Goal: Transaction & Acquisition: Obtain resource

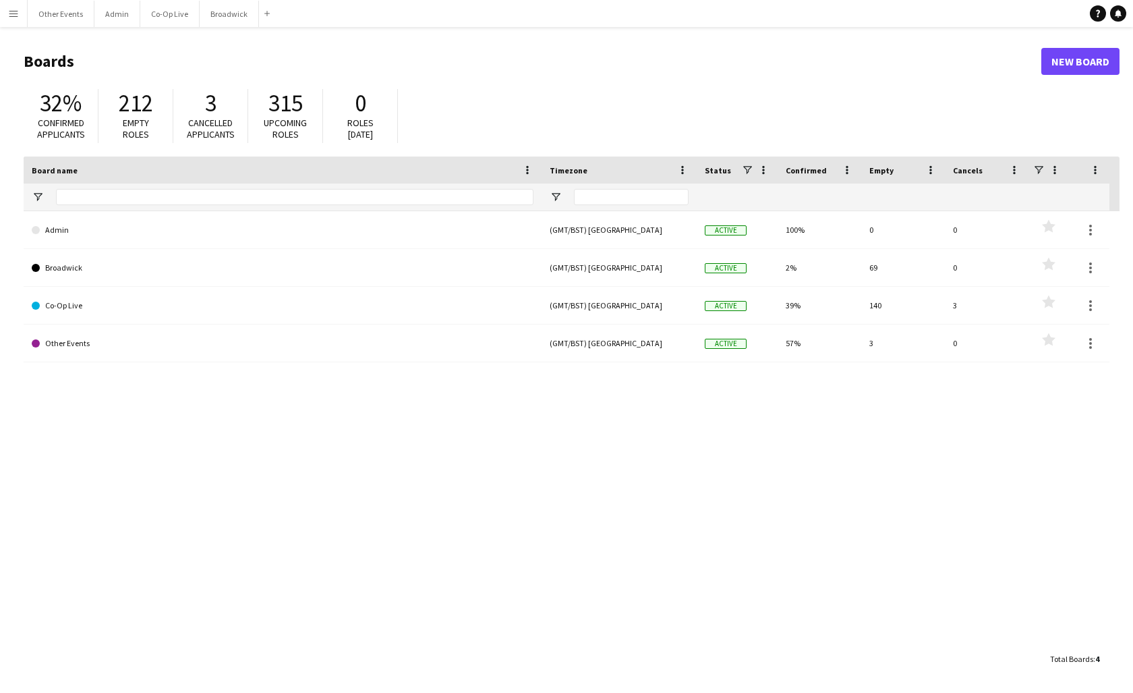
click at [15, 16] on app-icon "Menu" at bounding box center [13, 13] width 11 height 11
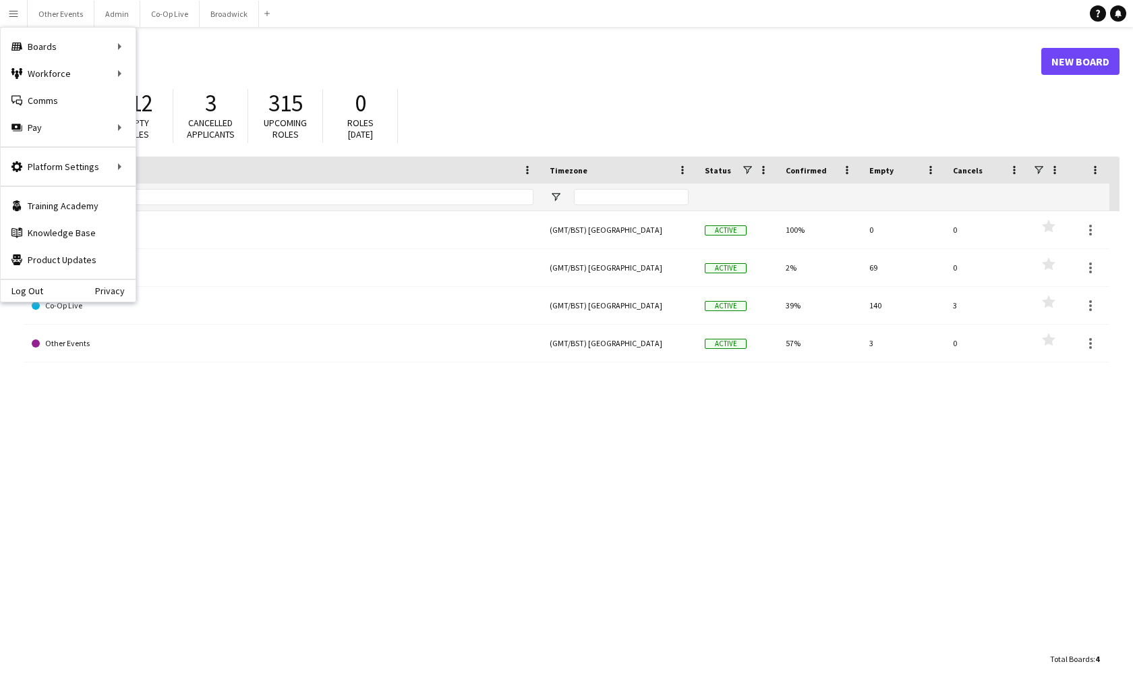
click at [435, 80] on header "Boards New Board" at bounding box center [572, 61] width 1096 height 42
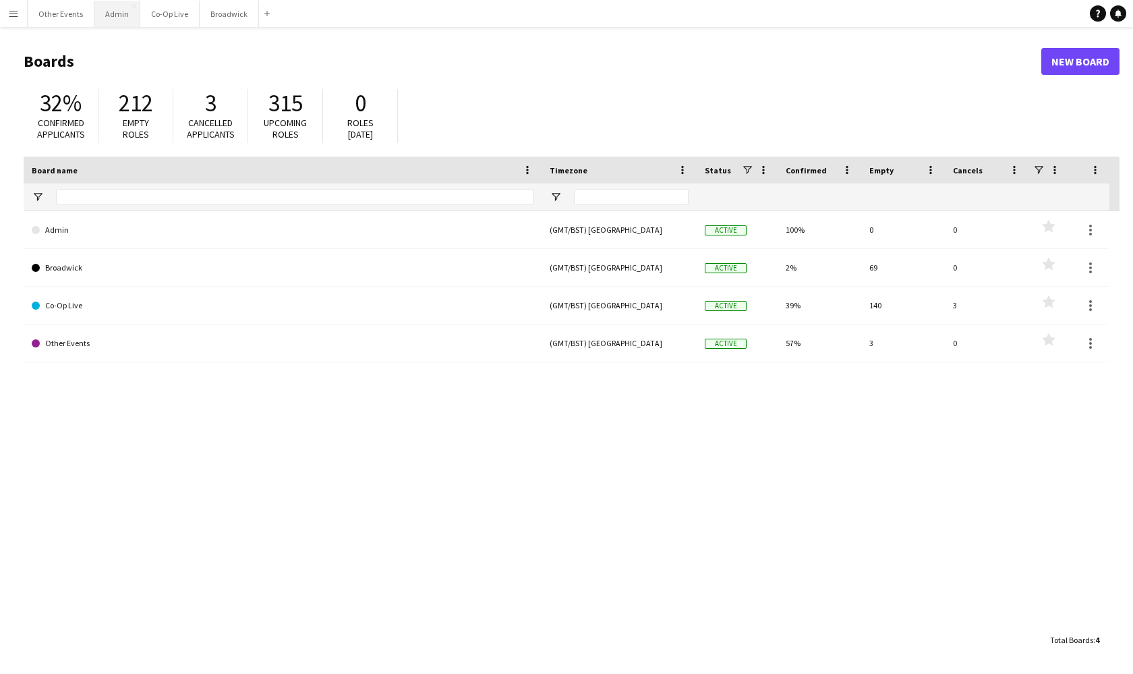
click at [104, 18] on button "Admin Close" at bounding box center [117, 14] width 46 height 26
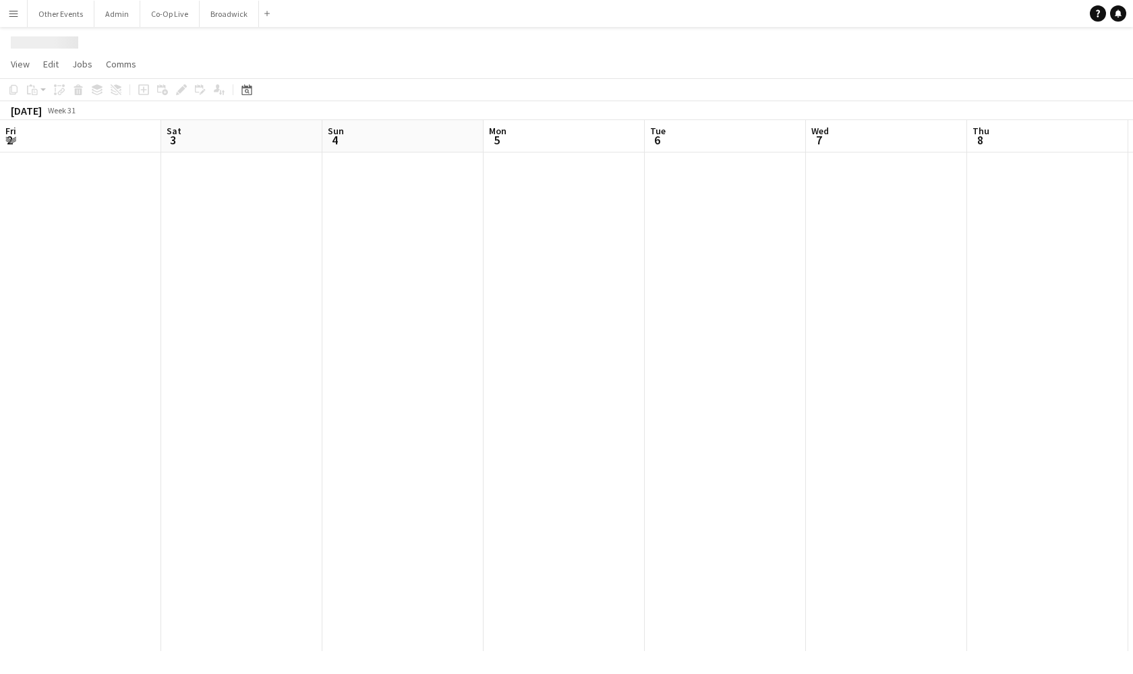
scroll to position [0, 389]
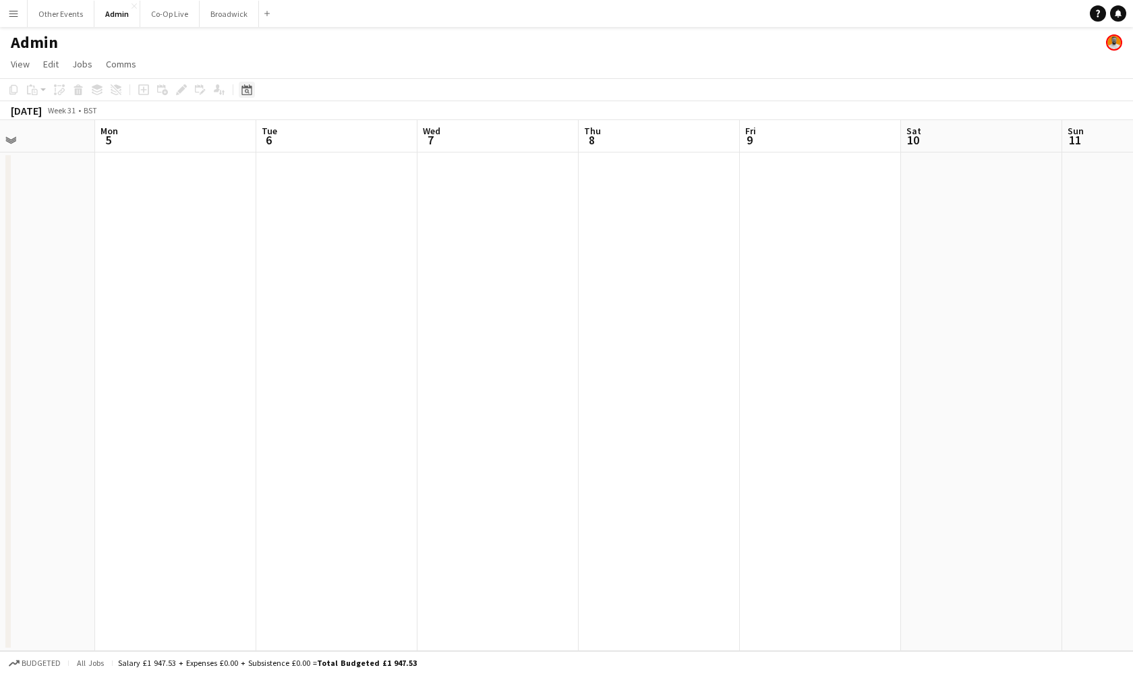
click at [251, 91] on icon "Date picker" at bounding box center [246, 89] width 11 height 11
click at [21, 69] on span "View" at bounding box center [20, 64] width 19 height 12
click at [61, 160] on link "Month view" at bounding box center [59, 150] width 107 height 28
click at [20, 114] on app-icon "arrow-left" at bounding box center [17, 111] width 8 height 8
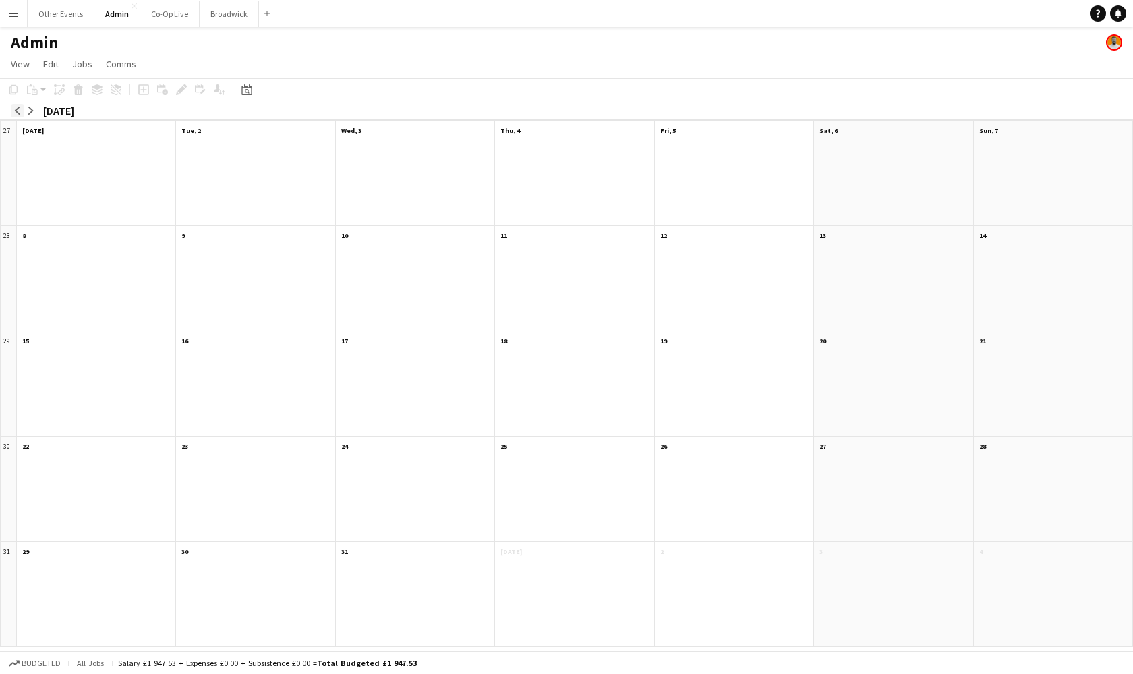
click at [20, 113] on app-icon "arrow-left" at bounding box center [17, 111] width 8 height 8
click at [36, 108] on button "arrow-right" at bounding box center [30, 110] width 13 height 13
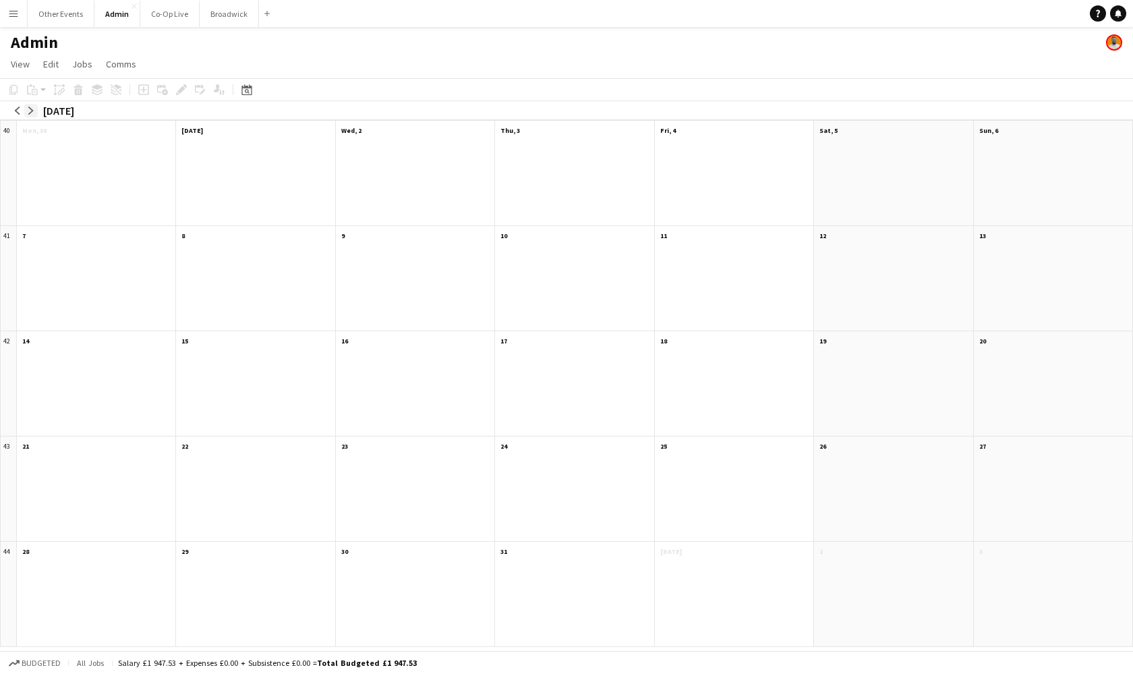
click at [36, 108] on button "arrow-right" at bounding box center [30, 110] width 13 height 13
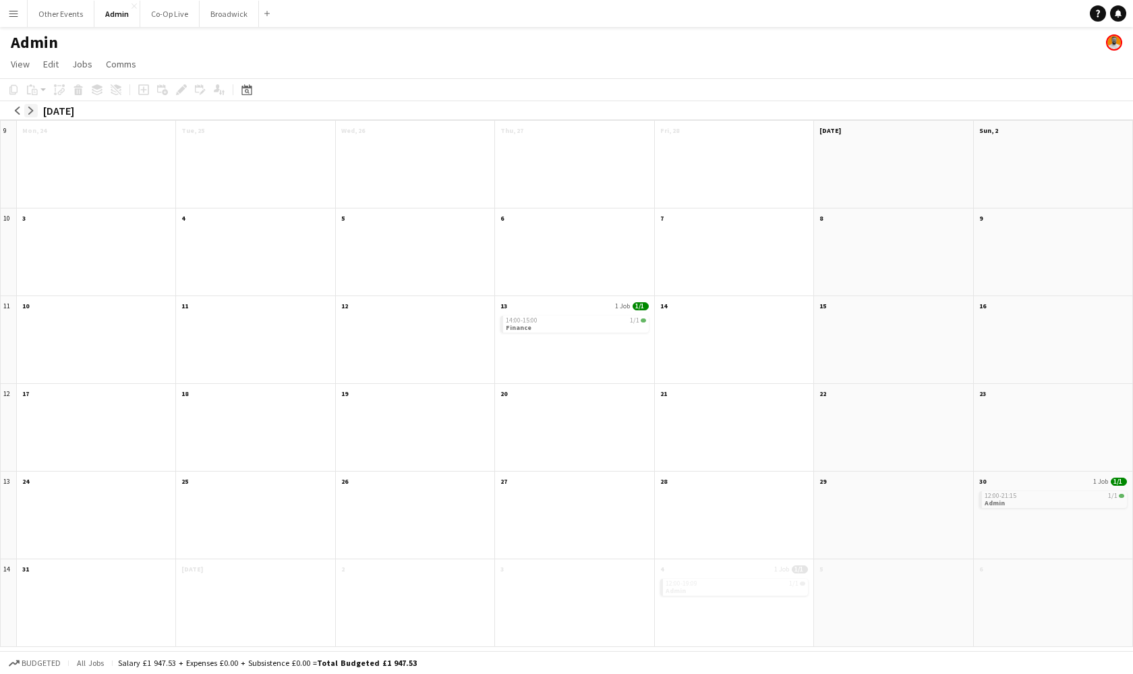
click at [36, 108] on button "arrow-right" at bounding box center [30, 110] width 13 height 13
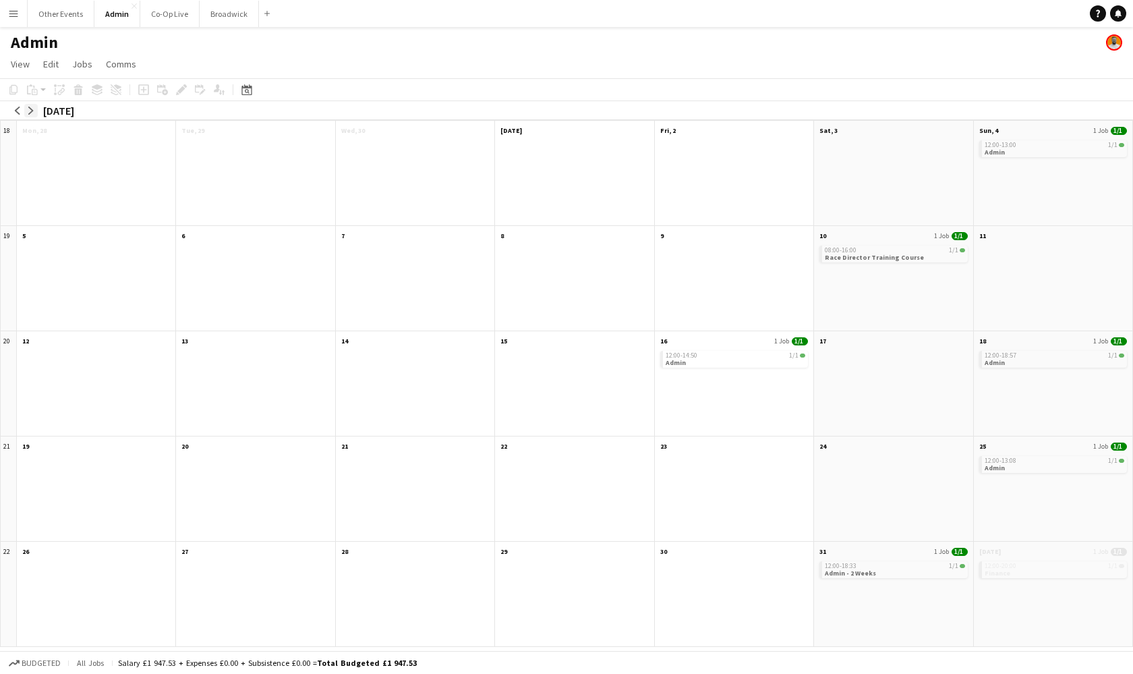
click at [36, 108] on button "arrow-right" at bounding box center [30, 110] width 13 height 13
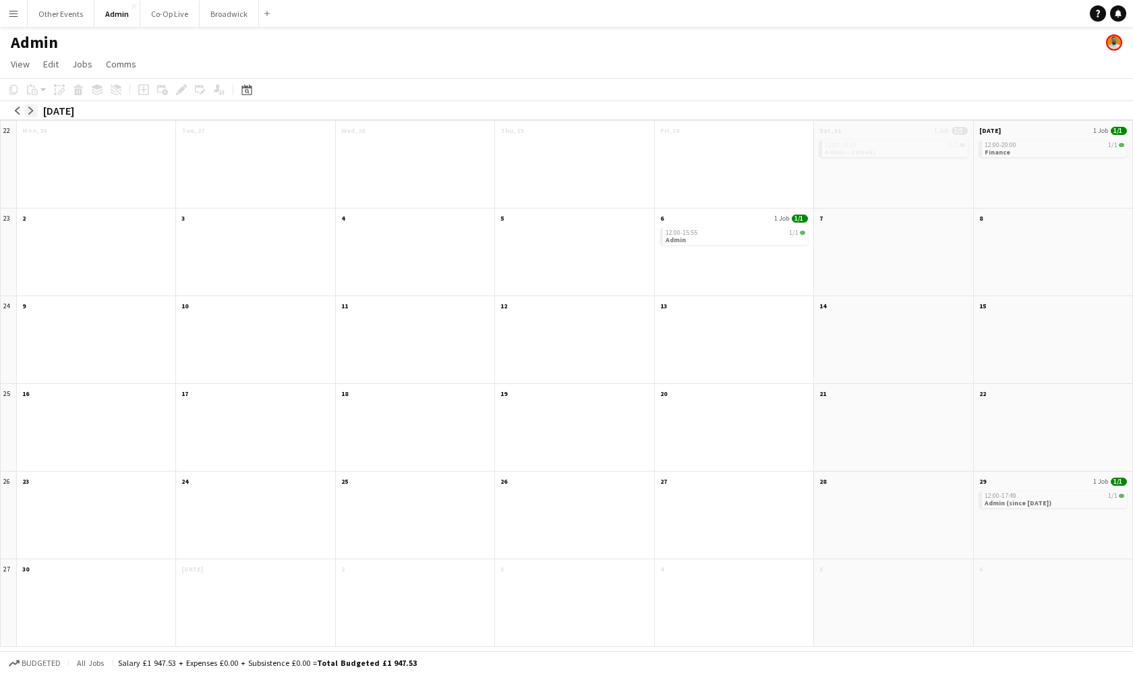
click at [36, 108] on button "arrow-right" at bounding box center [30, 110] width 13 height 13
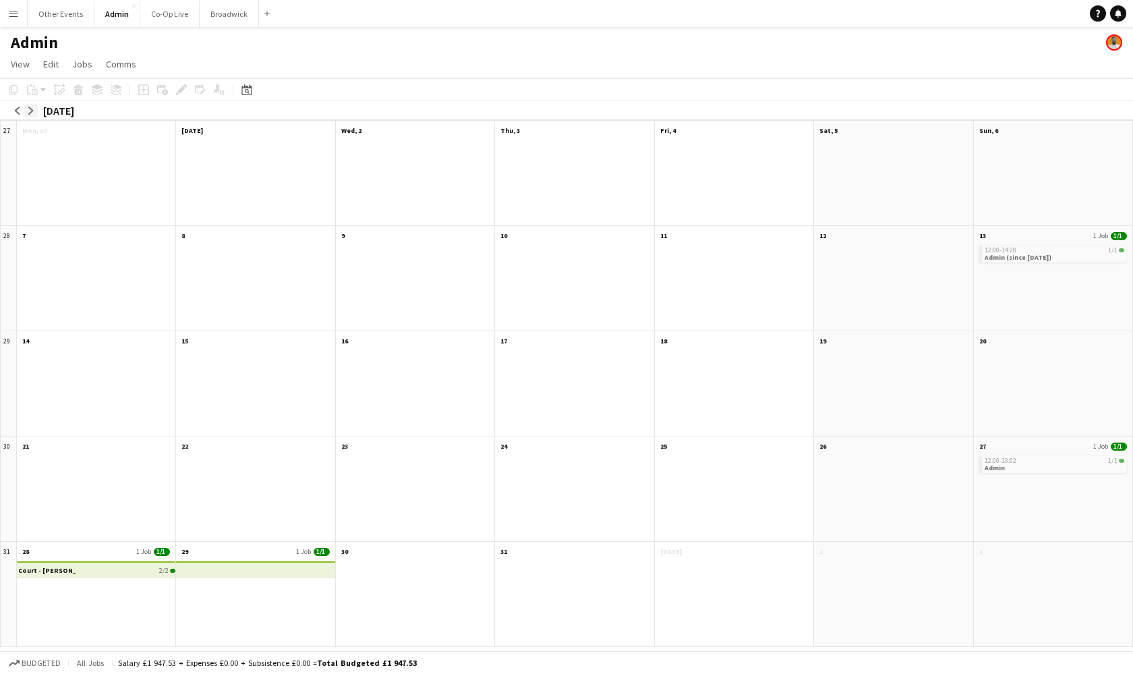
click at [36, 108] on button "arrow-right" at bounding box center [30, 110] width 13 height 13
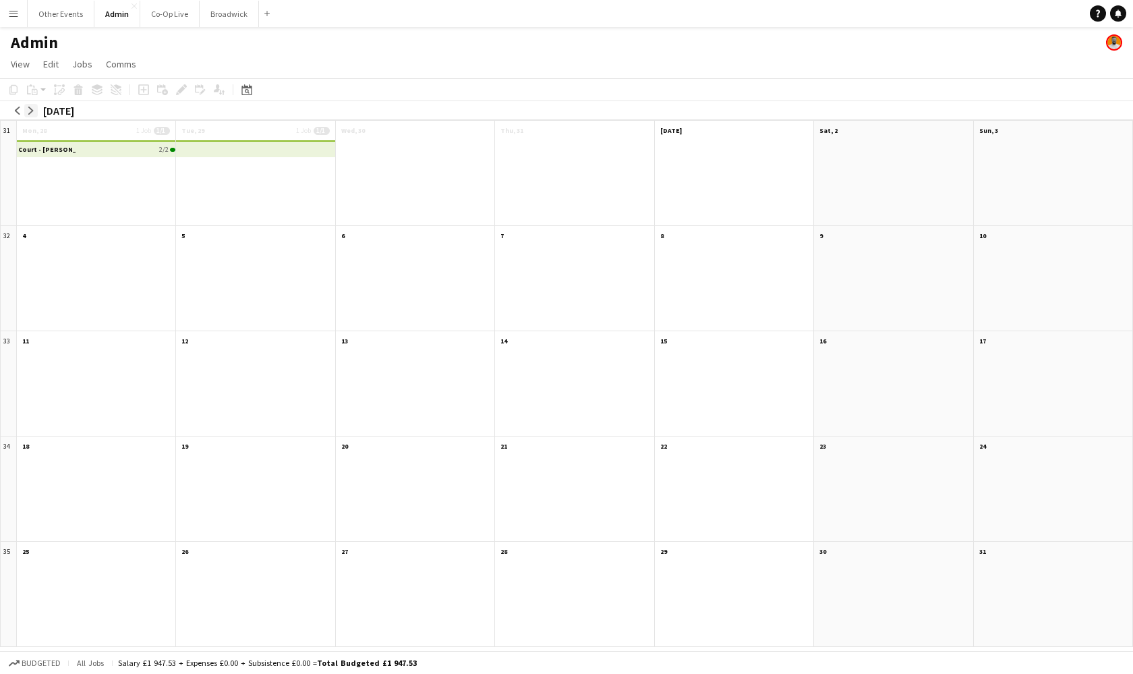
click at [36, 108] on button "arrow-right" at bounding box center [30, 110] width 13 height 13
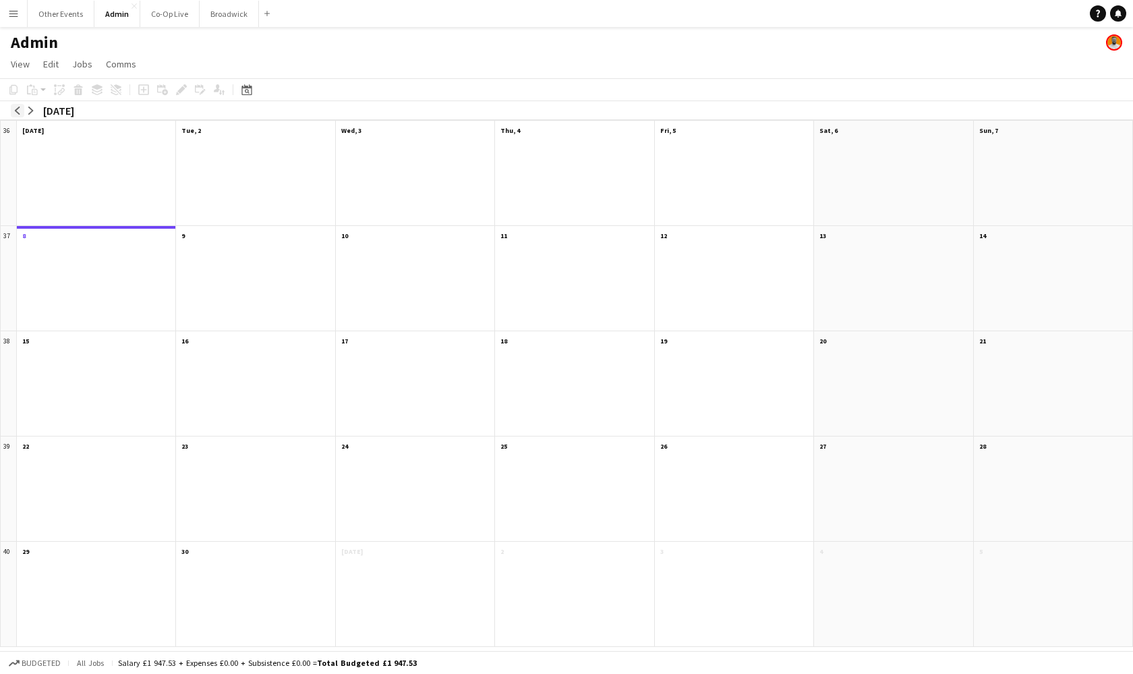
click at [15, 111] on app-icon "arrow-left" at bounding box center [17, 111] width 8 height 8
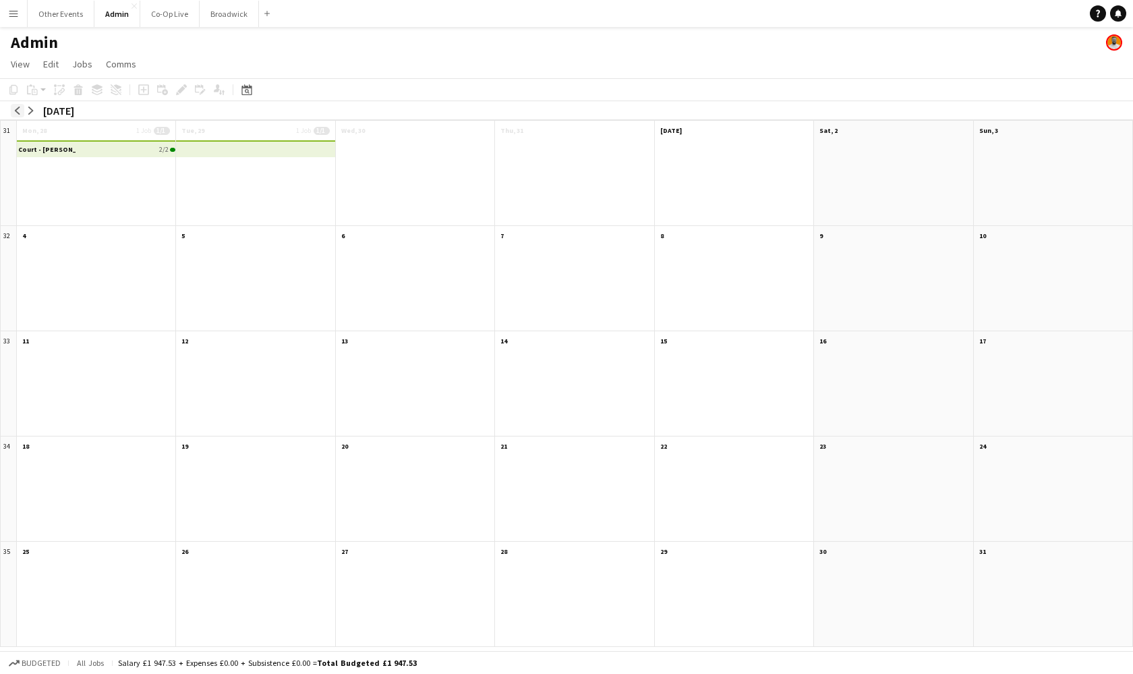
click at [15, 111] on app-icon "arrow-left" at bounding box center [17, 111] width 8 height 8
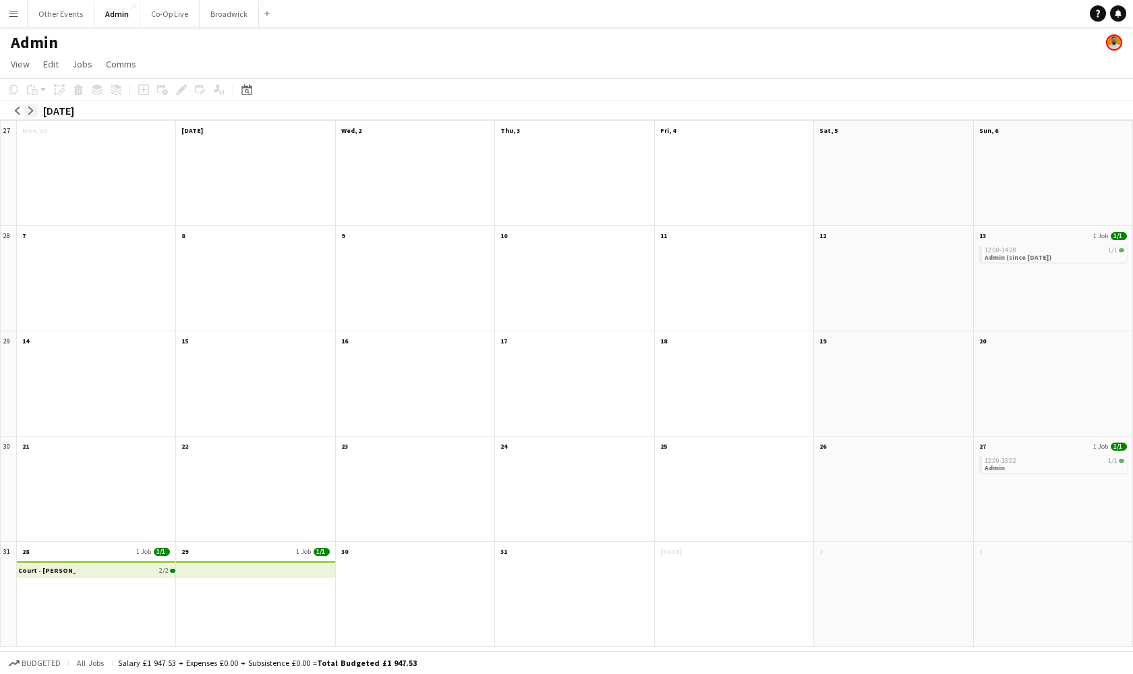
click at [28, 113] on app-icon "arrow-right" at bounding box center [31, 111] width 8 height 8
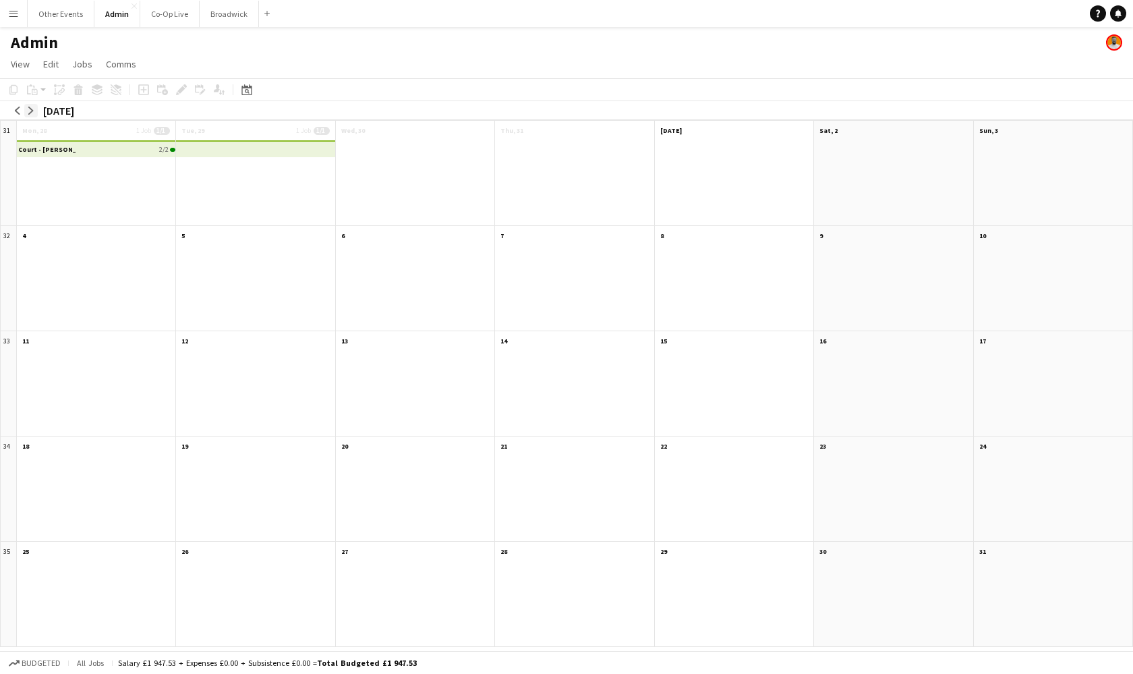
click at [28, 113] on app-icon "arrow-right" at bounding box center [31, 111] width 8 height 8
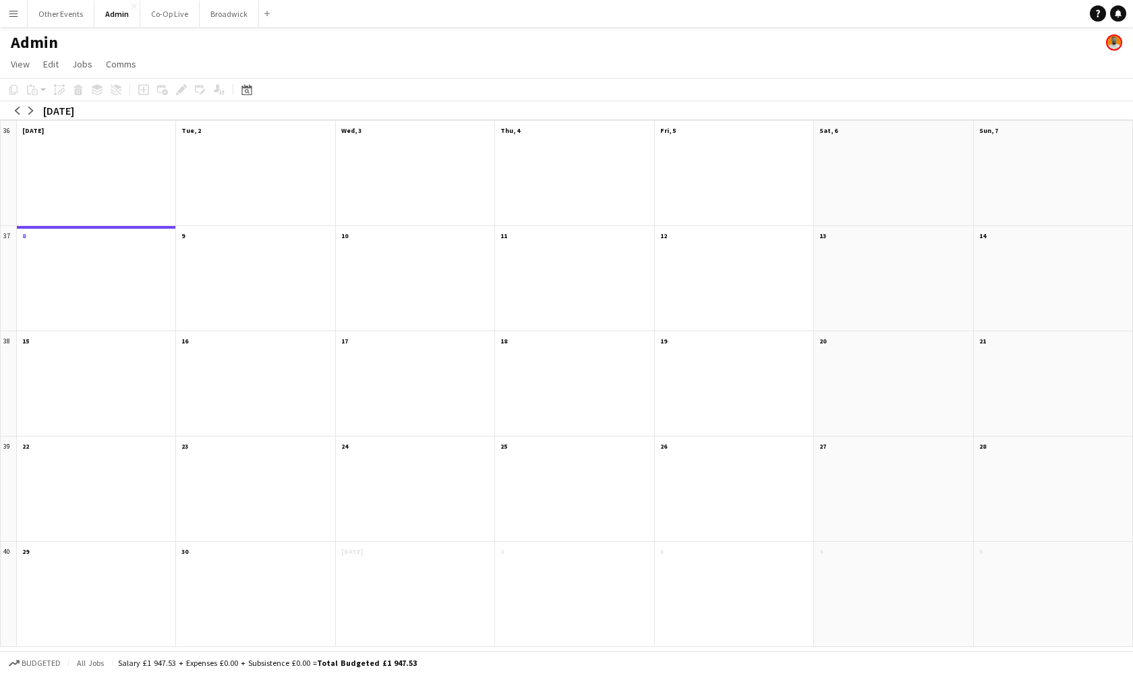
click at [1024, 152] on div at bounding box center [1053, 182] width 159 height 88
click at [18, 107] on app-icon "arrow-left" at bounding box center [17, 111] width 8 height 8
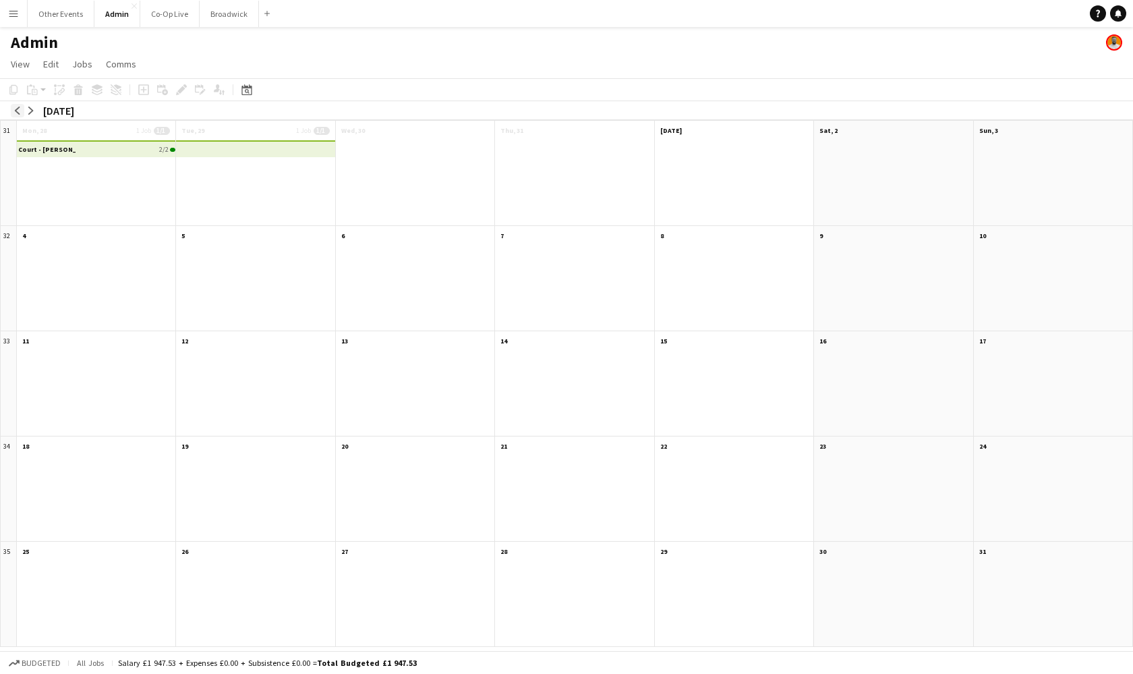
click at [18, 107] on app-icon "arrow-left" at bounding box center [17, 111] width 8 height 8
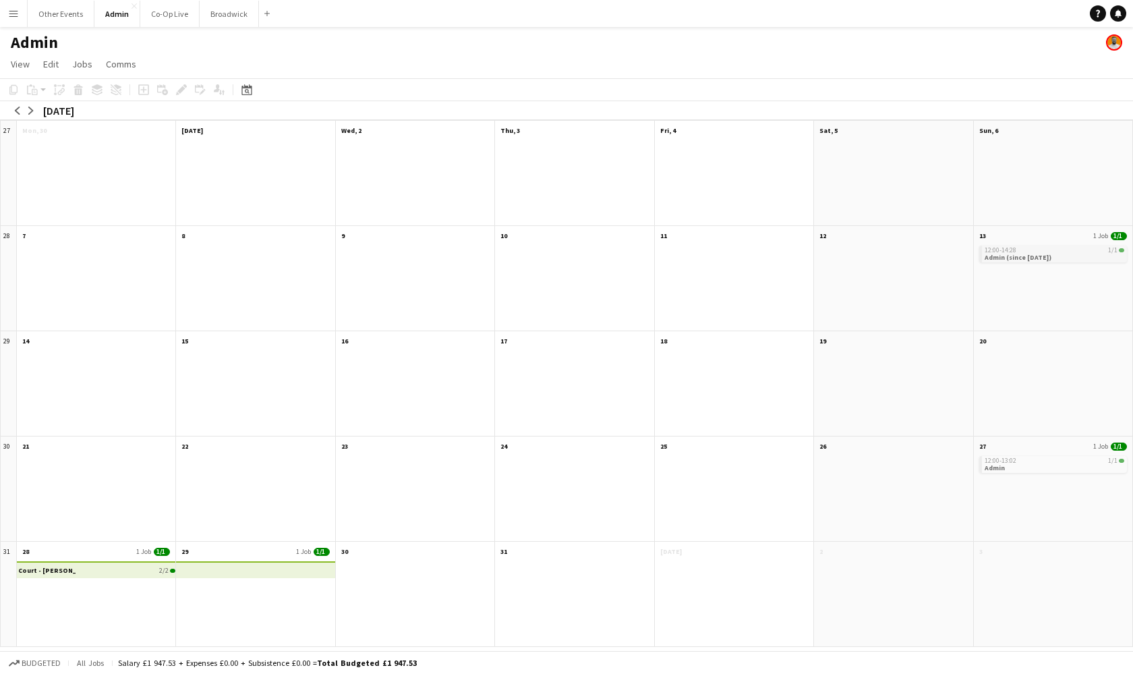
click at [1052, 253] on span "Admin (since [DATE])" at bounding box center [1018, 257] width 67 height 9
click at [30, 107] on app-icon "arrow-right" at bounding box center [31, 111] width 8 height 8
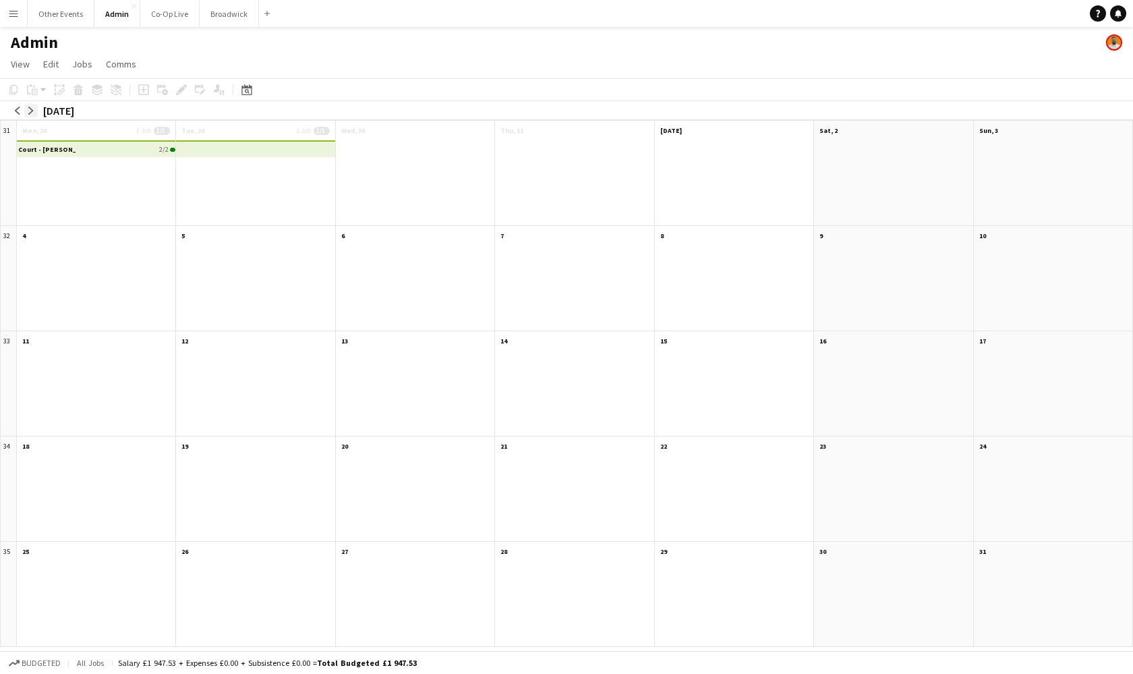
click at [30, 107] on app-icon "arrow-right" at bounding box center [31, 111] width 8 height 8
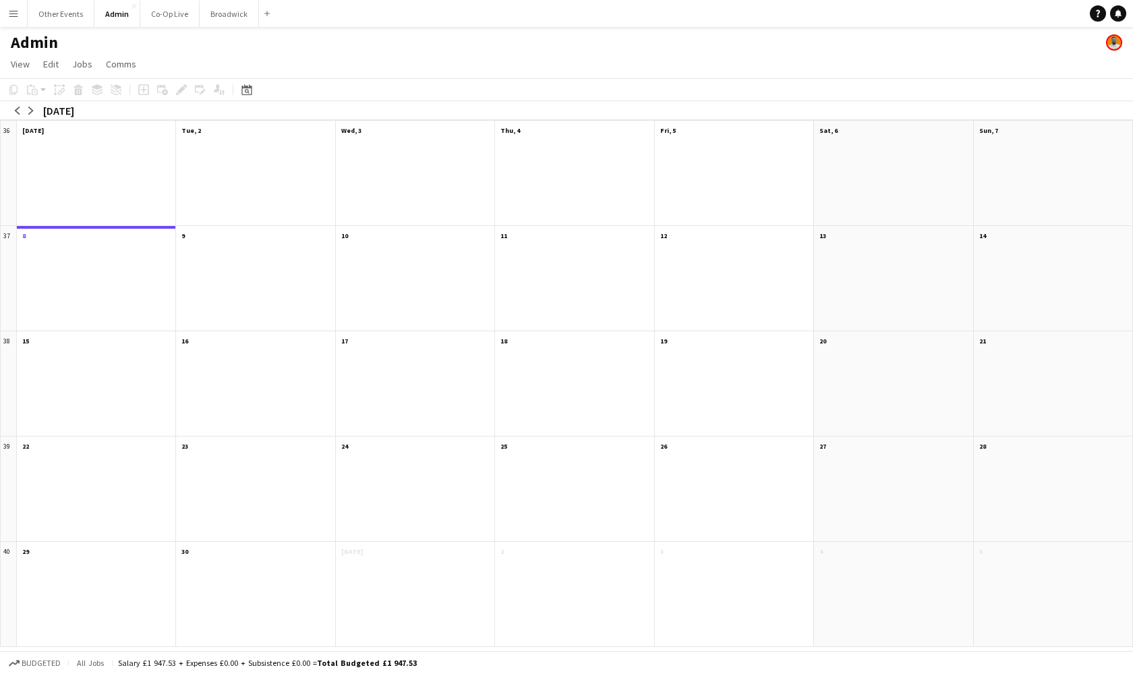
click at [1070, 195] on div at bounding box center [1053, 182] width 159 height 88
click at [16, 113] on app-icon "arrow-left" at bounding box center [17, 111] width 8 height 8
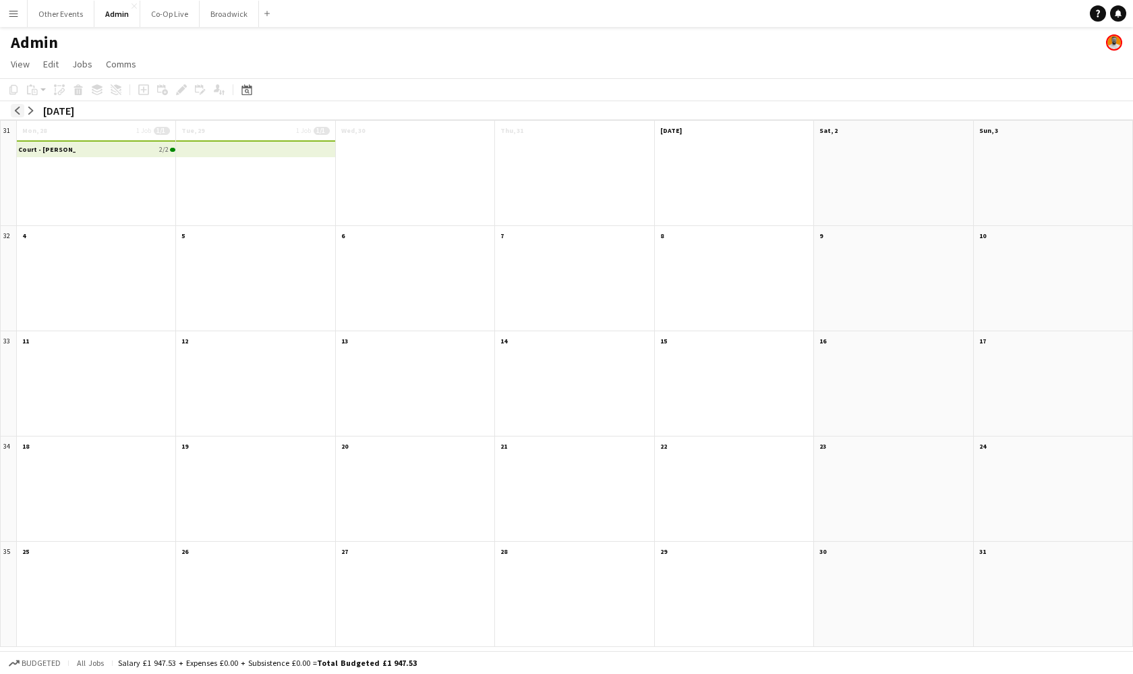
click at [16, 113] on app-icon "arrow-left" at bounding box center [17, 111] width 8 height 8
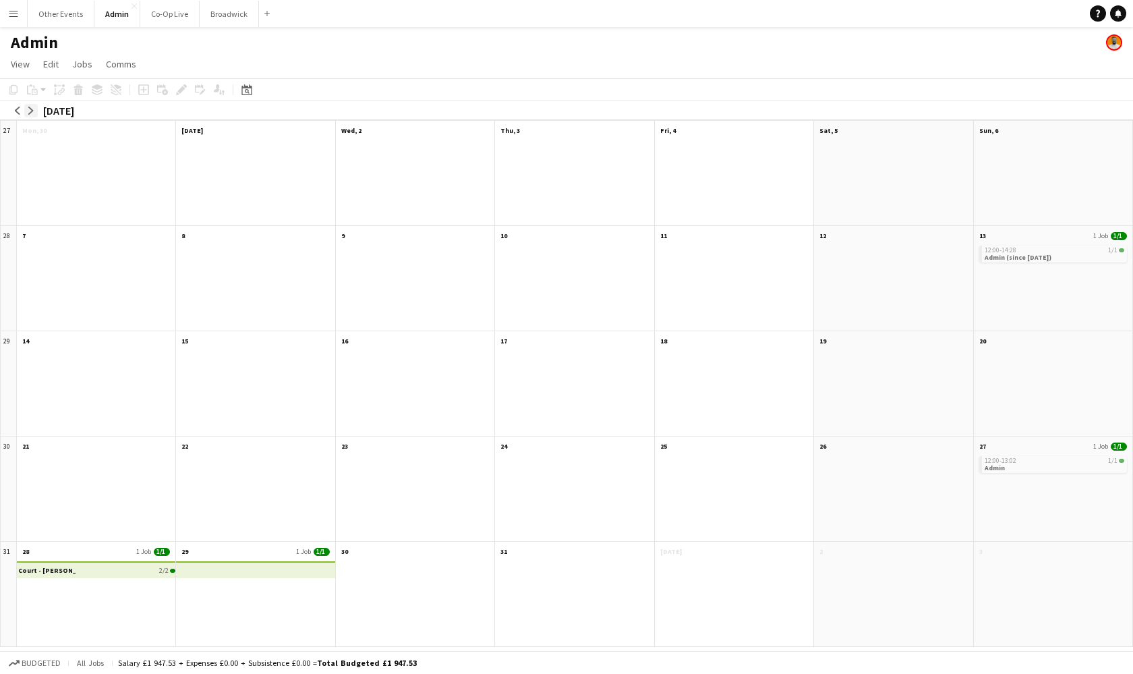
click at [35, 109] on button "arrow-right" at bounding box center [30, 110] width 13 height 13
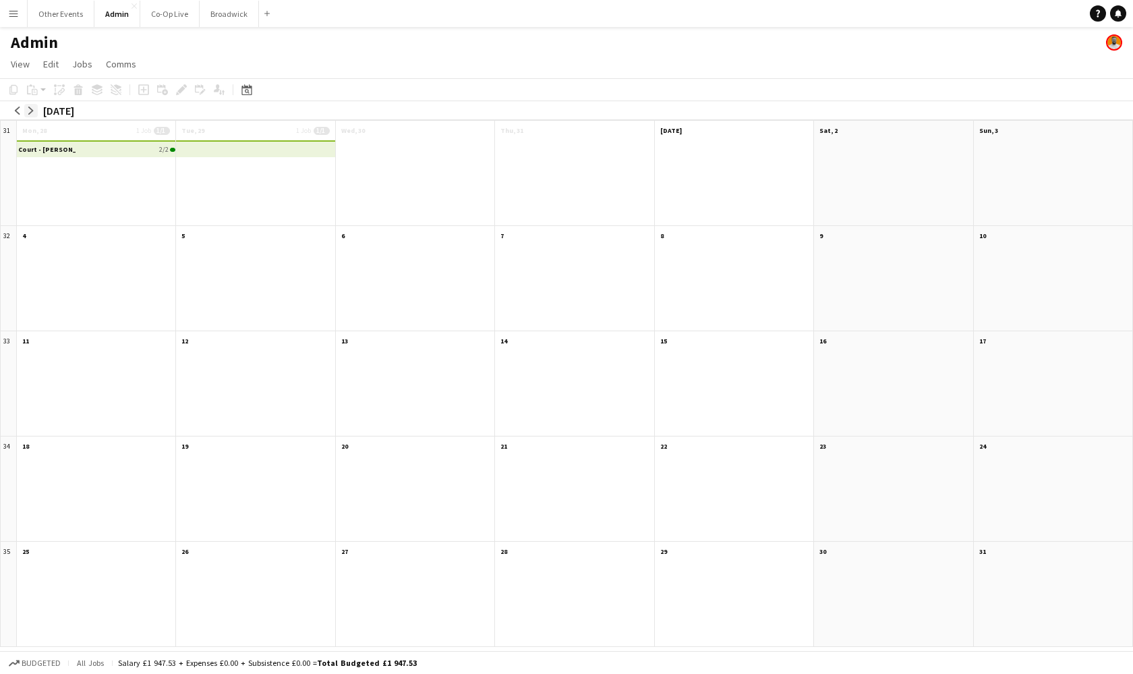
click at [35, 109] on button "arrow-right" at bounding box center [30, 110] width 13 height 13
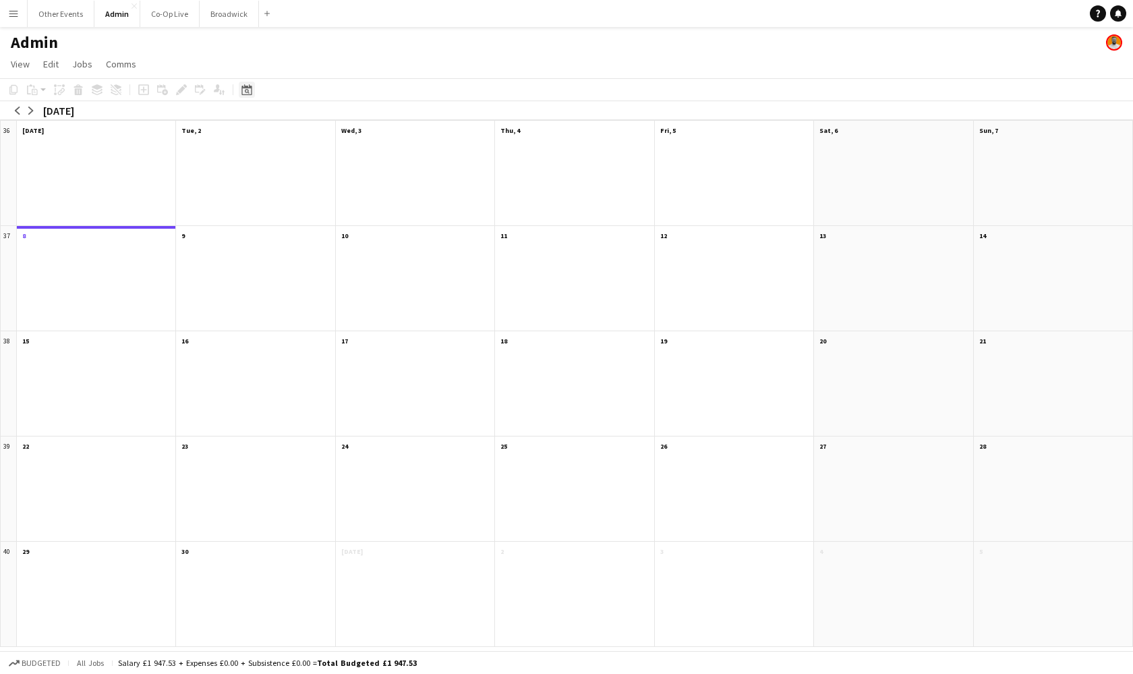
click at [244, 82] on div "Date picker" at bounding box center [247, 90] width 16 height 16
click at [357, 202] on span "7" at bounding box center [356, 206] width 16 height 16
click at [22, 67] on span "View" at bounding box center [20, 64] width 19 height 12
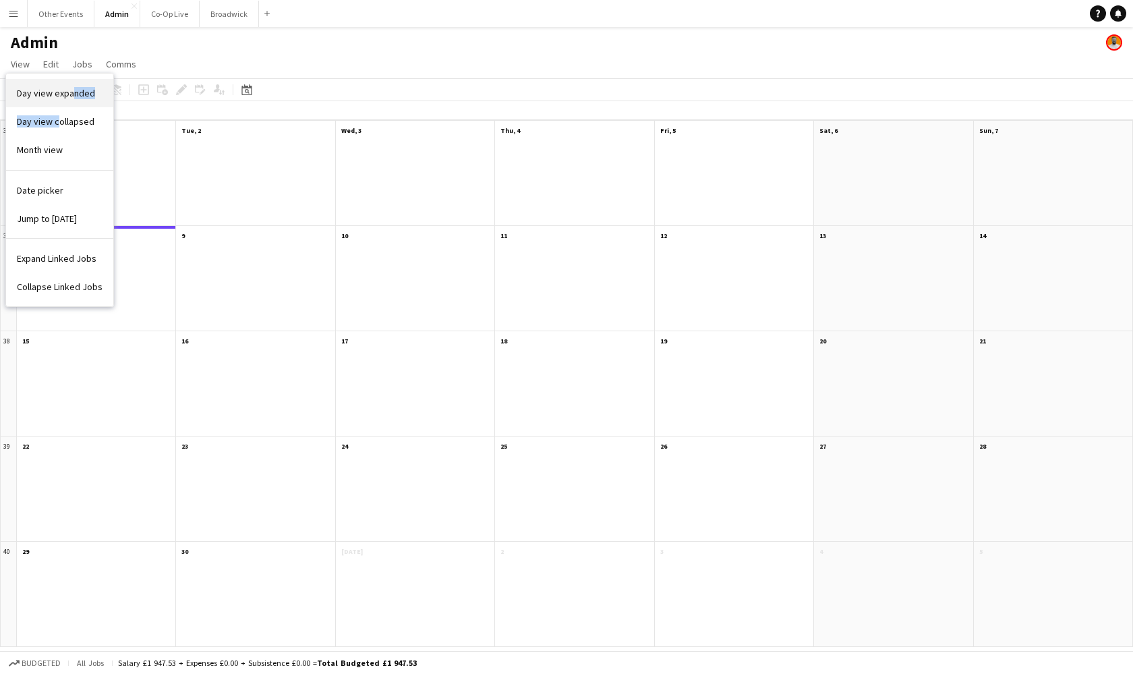
drag, startPoint x: 59, startPoint y: 125, endPoint x: 75, endPoint y: 89, distance: 39.9
click at [75, 89] on div "Day view expanded Day view collapsed Month view" at bounding box center [59, 125] width 107 height 92
click at [75, 89] on span "Day view expanded" at bounding box center [56, 93] width 78 height 12
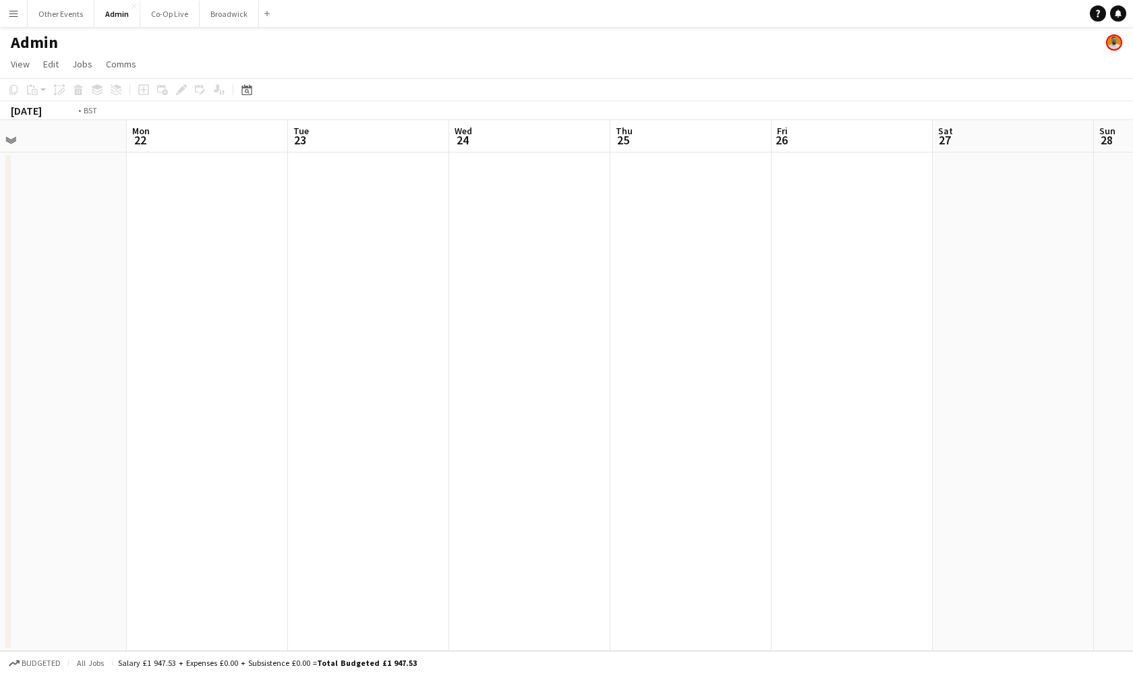
scroll to position [0, 602]
click at [617, 246] on app-date-cell at bounding box center [607, 401] width 161 height 498
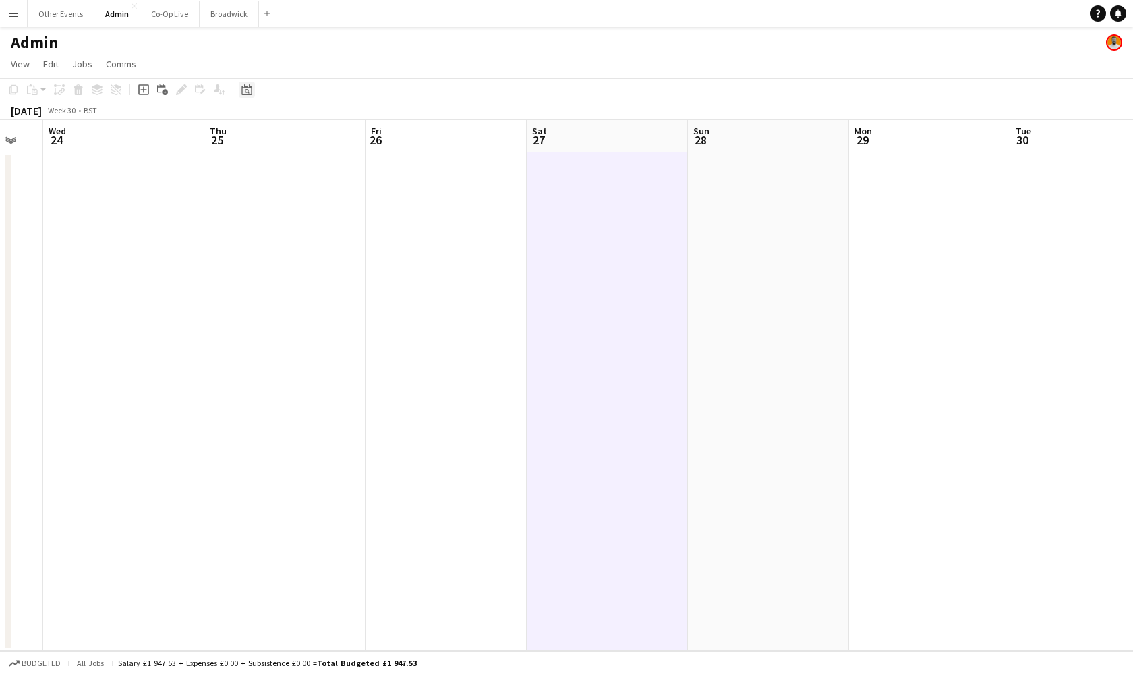
click at [251, 89] on icon "Date picker" at bounding box center [246, 89] width 11 height 11
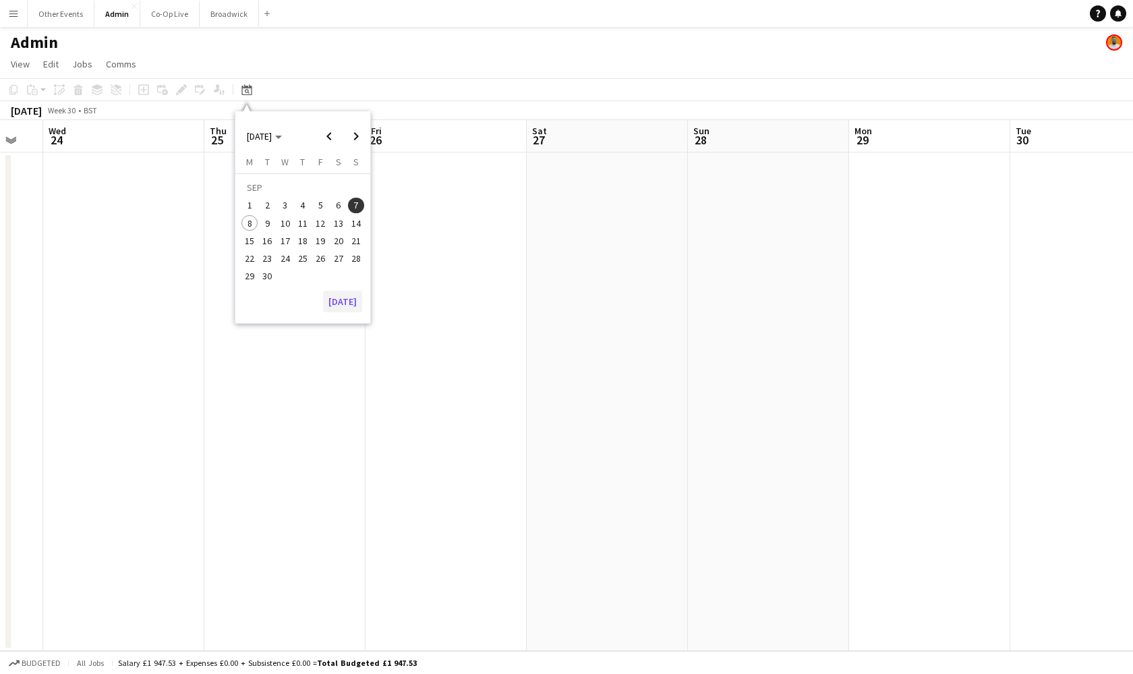
click at [342, 295] on button "[DATE]" at bounding box center [342, 302] width 39 height 22
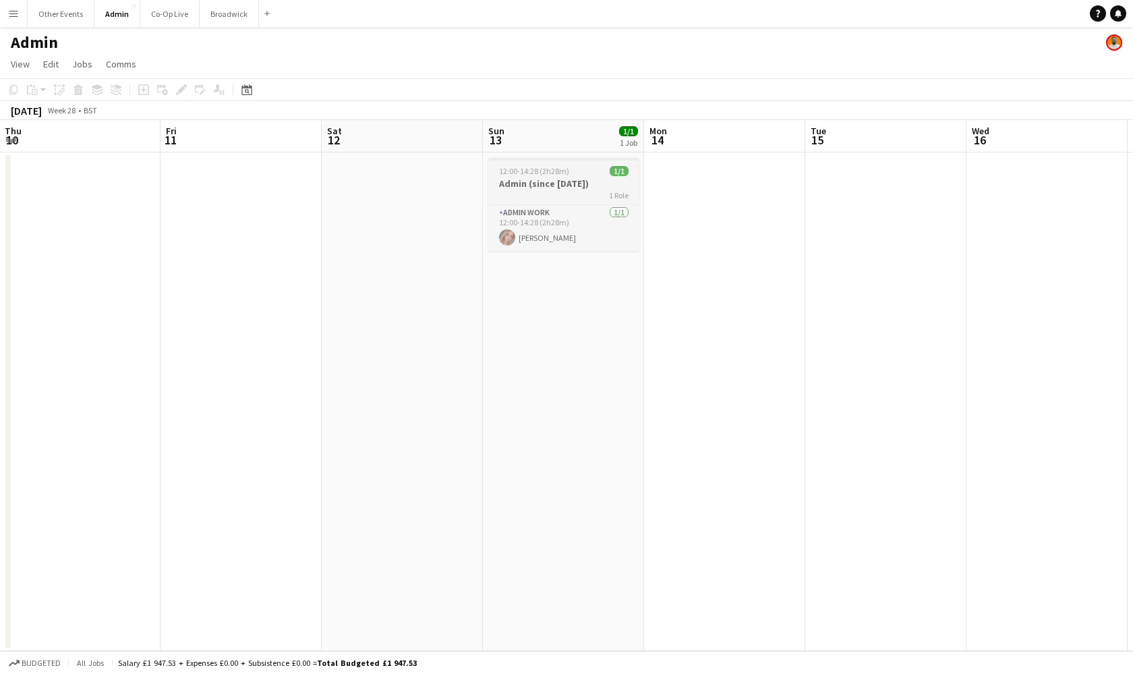
scroll to position [0, 486]
click at [559, 181] on h3 "Admin (since [DATE])" at bounding box center [561, 183] width 151 height 12
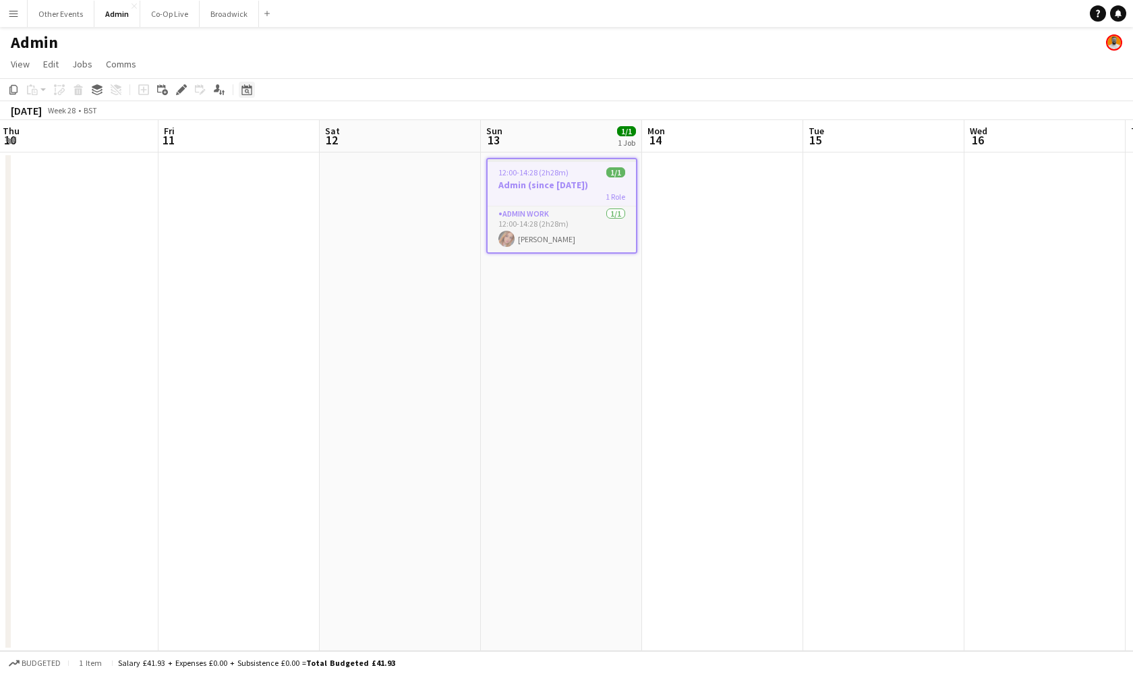
click at [252, 90] on div "Date picker" at bounding box center [247, 90] width 16 height 16
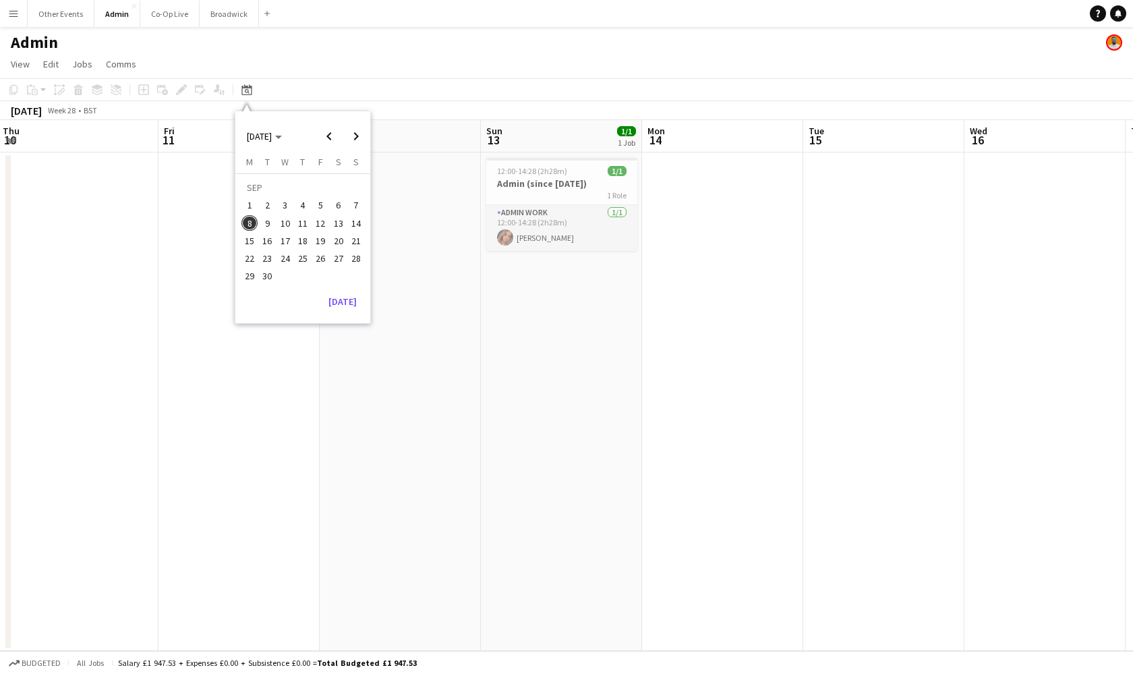
click at [357, 210] on span "7" at bounding box center [356, 206] width 16 height 16
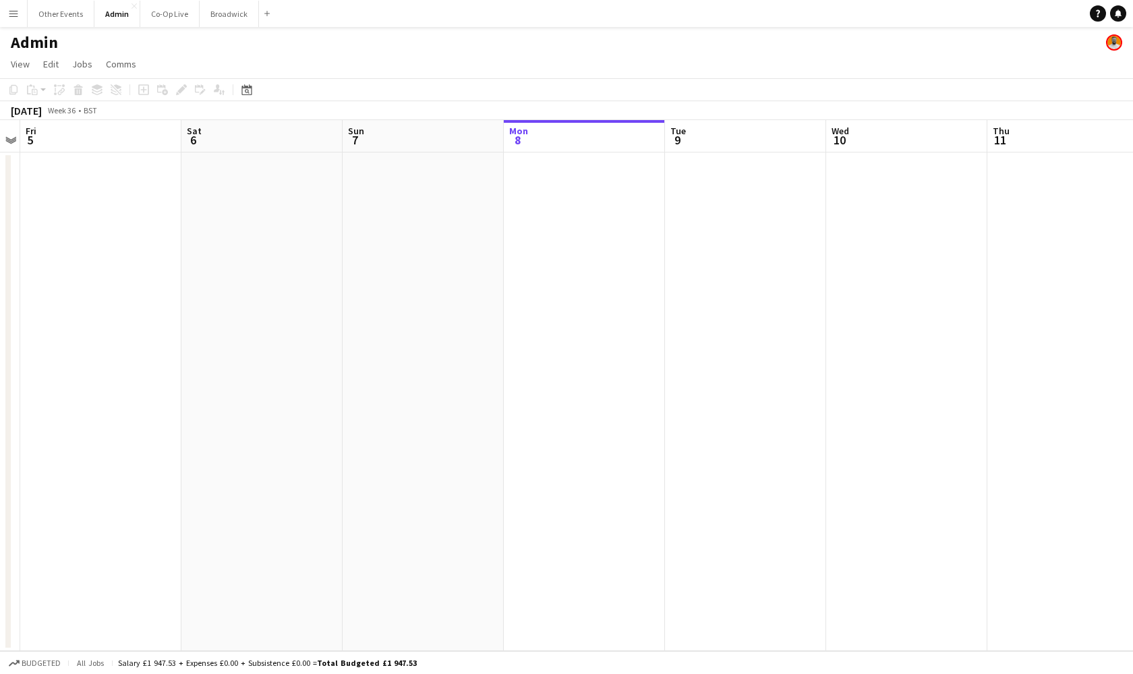
click at [423, 239] on app-date-cell at bounding box center [423, 401] width 161 height 498
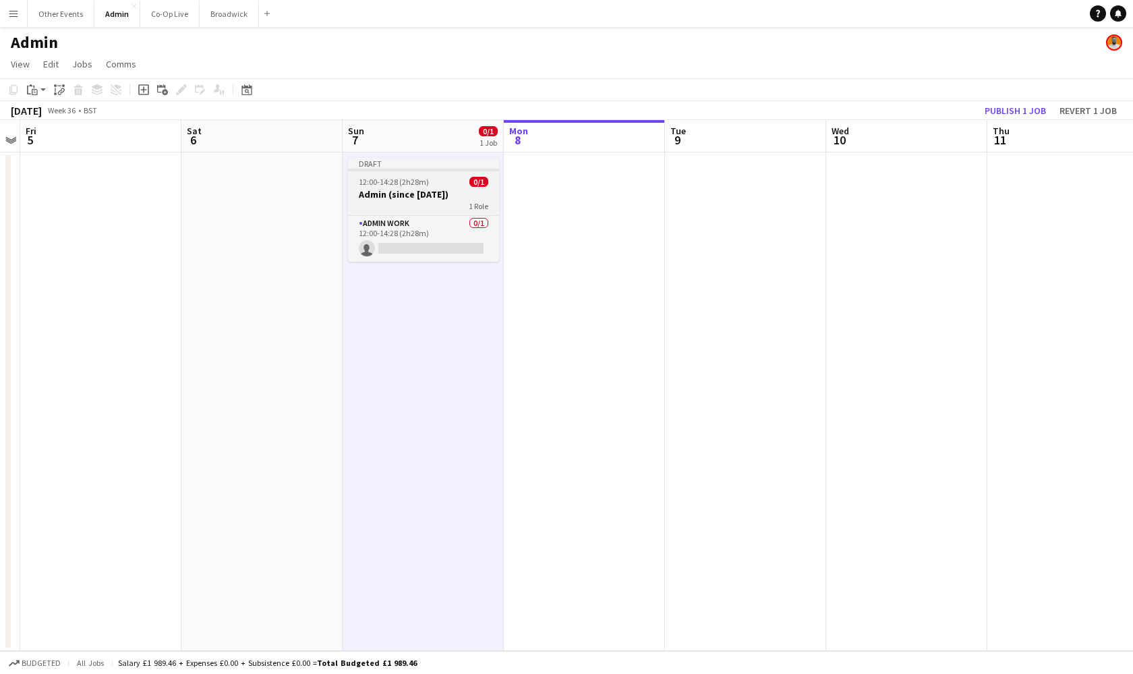
click at [410, 181] on span "12:00-14:28 (2h28m)" at bounding box center [394, 182] width 70 height 10
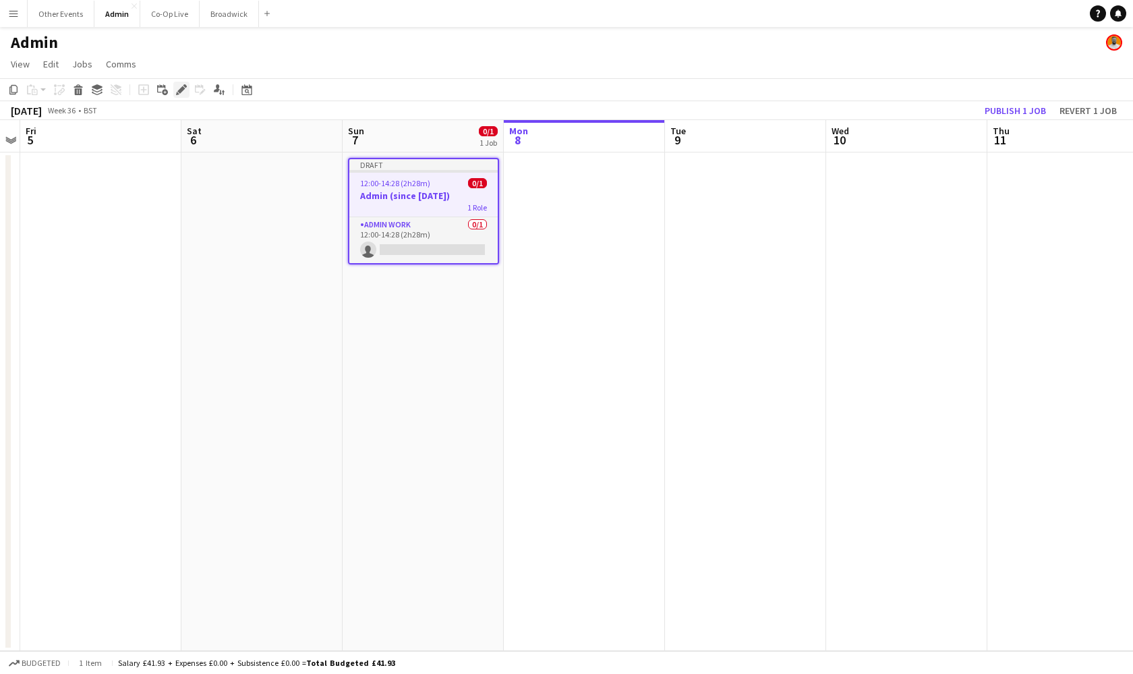
click at [175, 89] on div "Edit" at bounding box center [181, 90] width 16 height 16
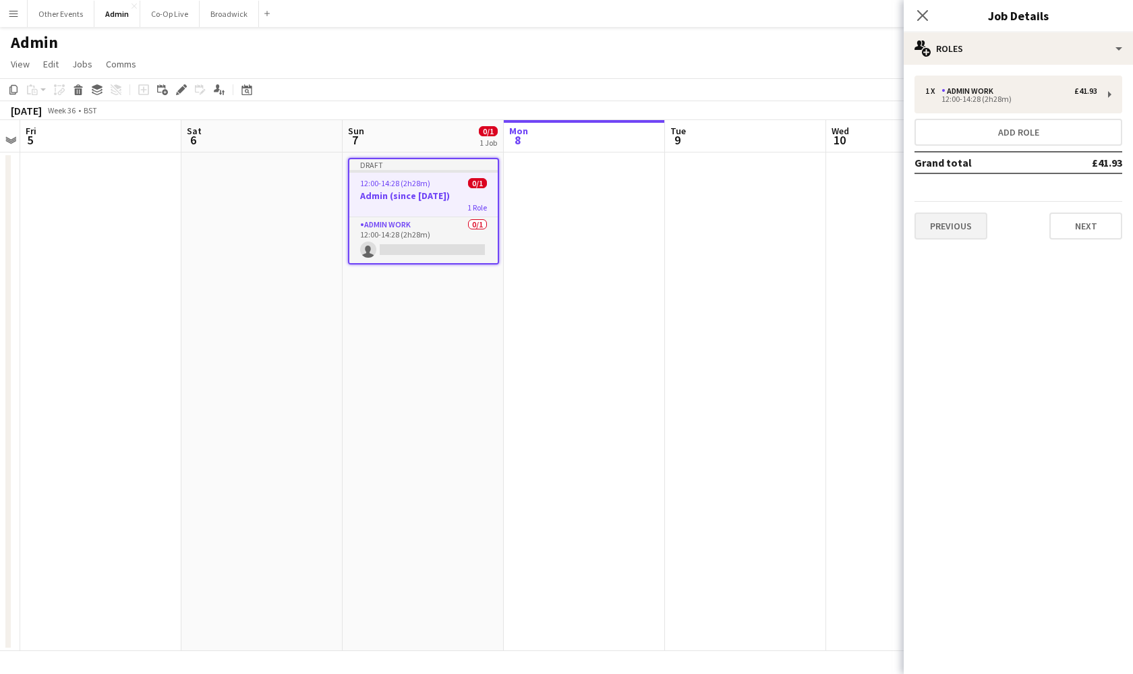
click at [965, 235] on button "Previous" at bounding box center [951, 225] width 73 height 27
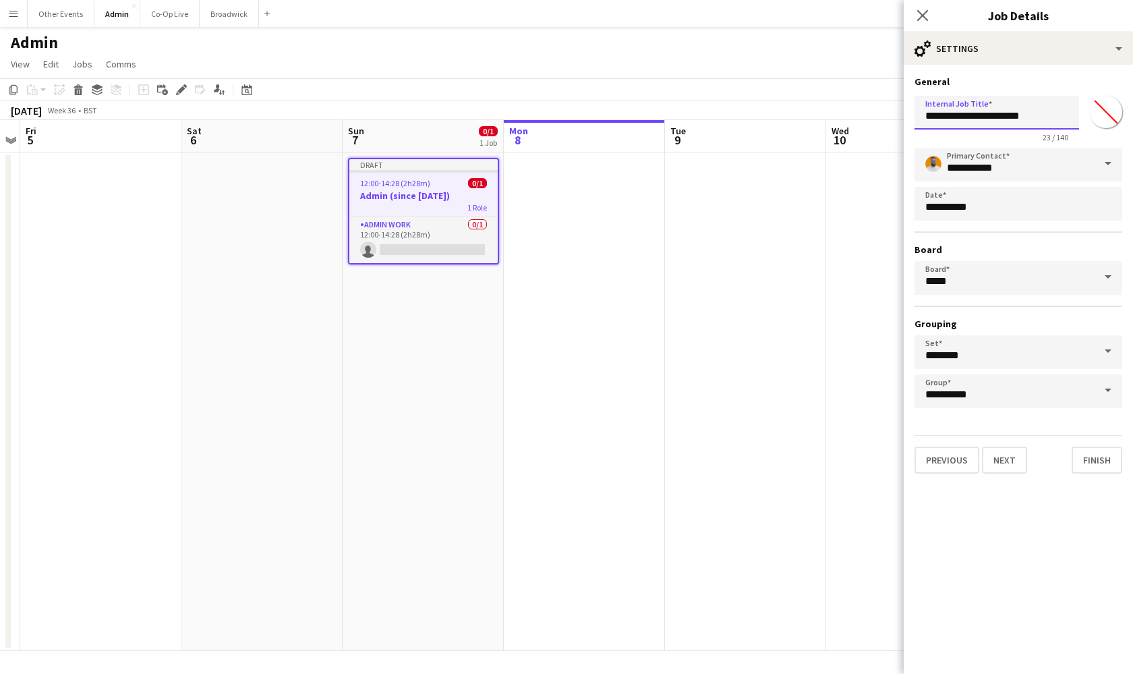
drag, startPoint x: 1029, startPoint y: 116, endPoint x: 987, endPoint y: 117, distance: 42.5
click at [987, 117] on input "**********" at bounding box center [997, 113] width 165 height 34
type input "**********"
click at [1107, 460] on button "Finish" at bounding box center [1097, 460] width 51 height 27
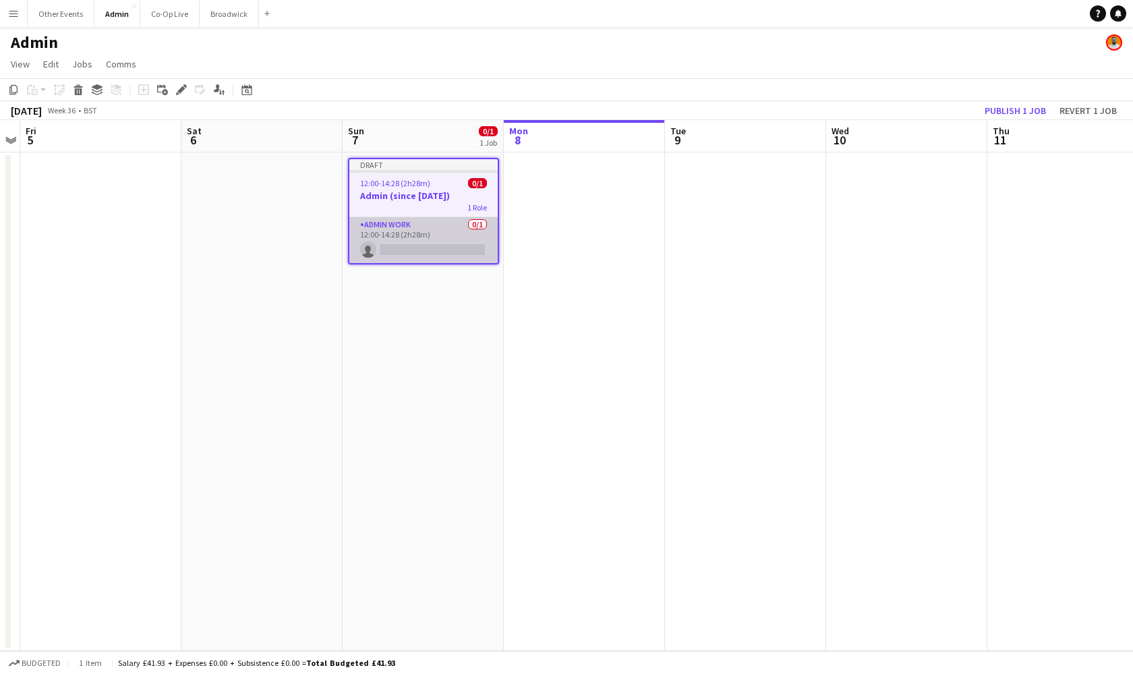
click at [474, 244] on app-card-role "Admin Work 0/1 12:00-14:28 (2h28m) single-neutral-actions" at bounding box center [423, 240] width 148 height 46
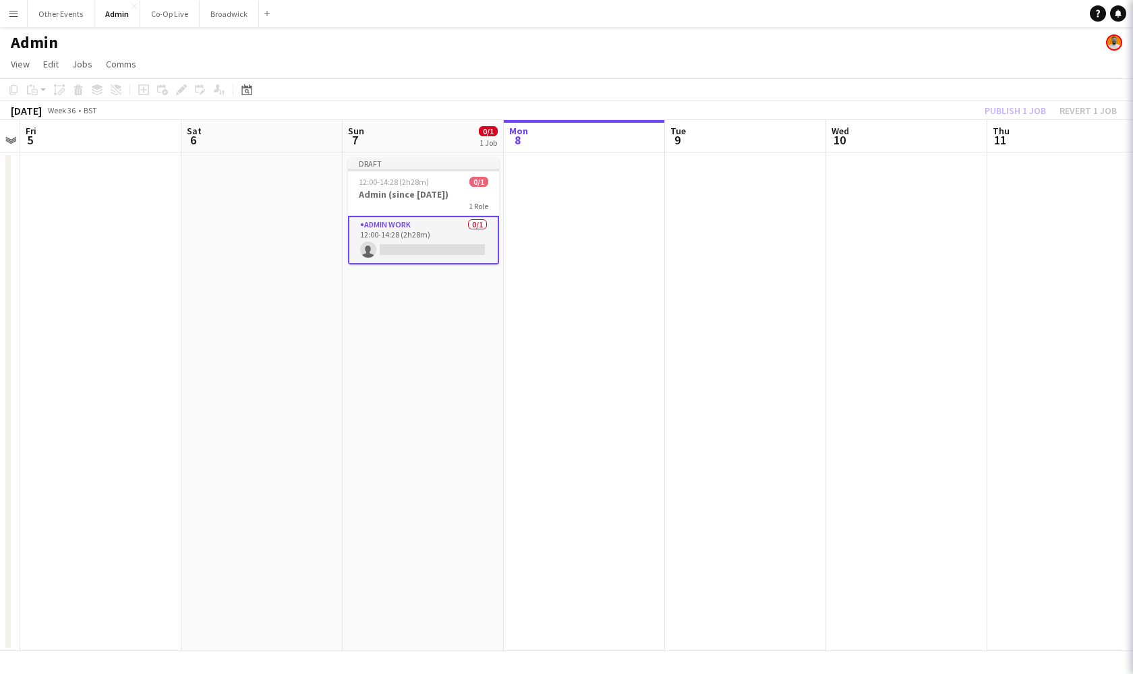
scroll to position [0, 464]
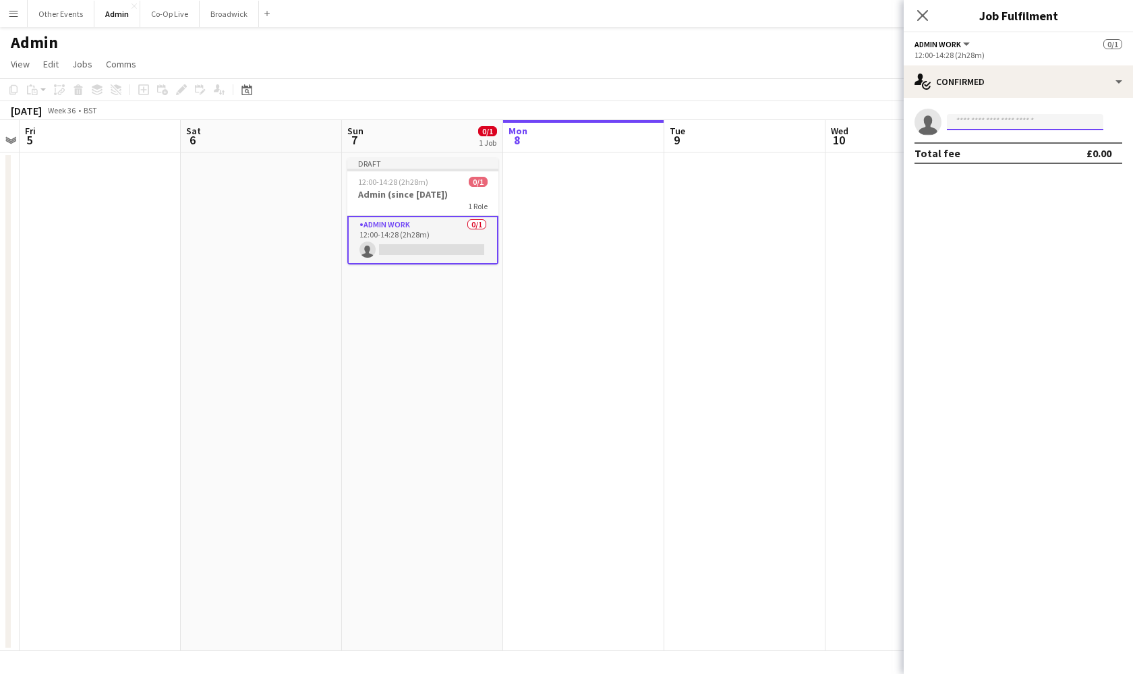
click at [1038, 122] on input at bounding box center [1025, 122] width 156 height 16
type input "***"
click at [1027, 156] on span "[EMAIL_ADDRESS][DOMAIN_NAME]" at bounding box center [1025, 152] width 135 height 11
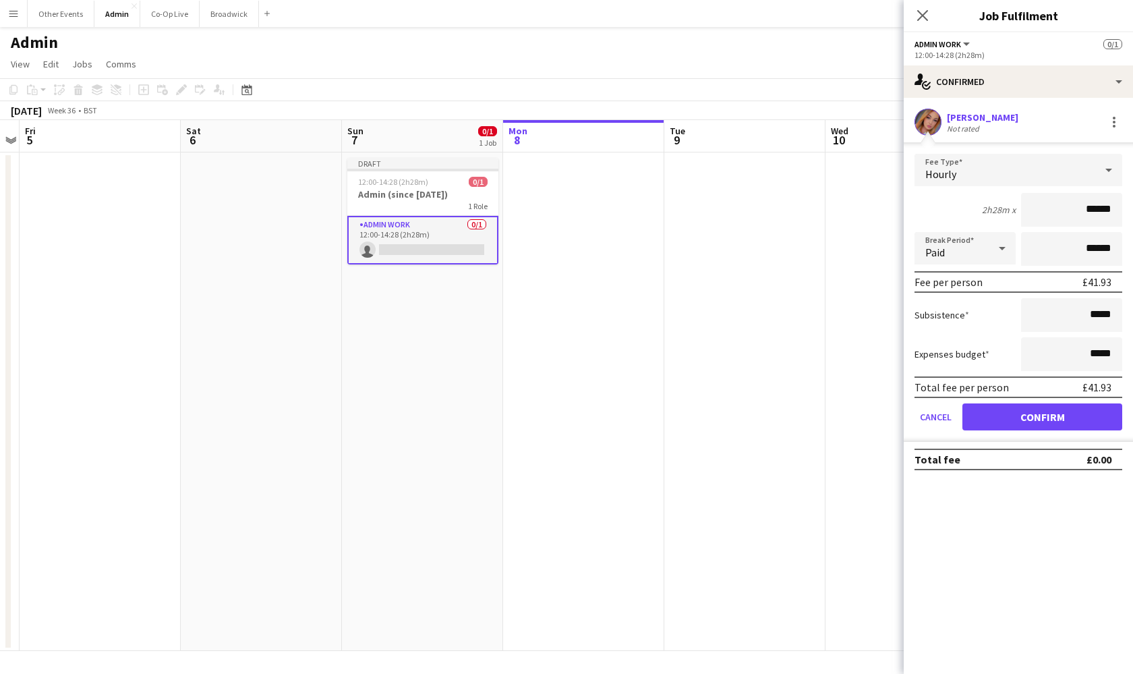
click at [1053, 413] on button "Confirm" at bounding box center [1043, 416] width 160 height 27
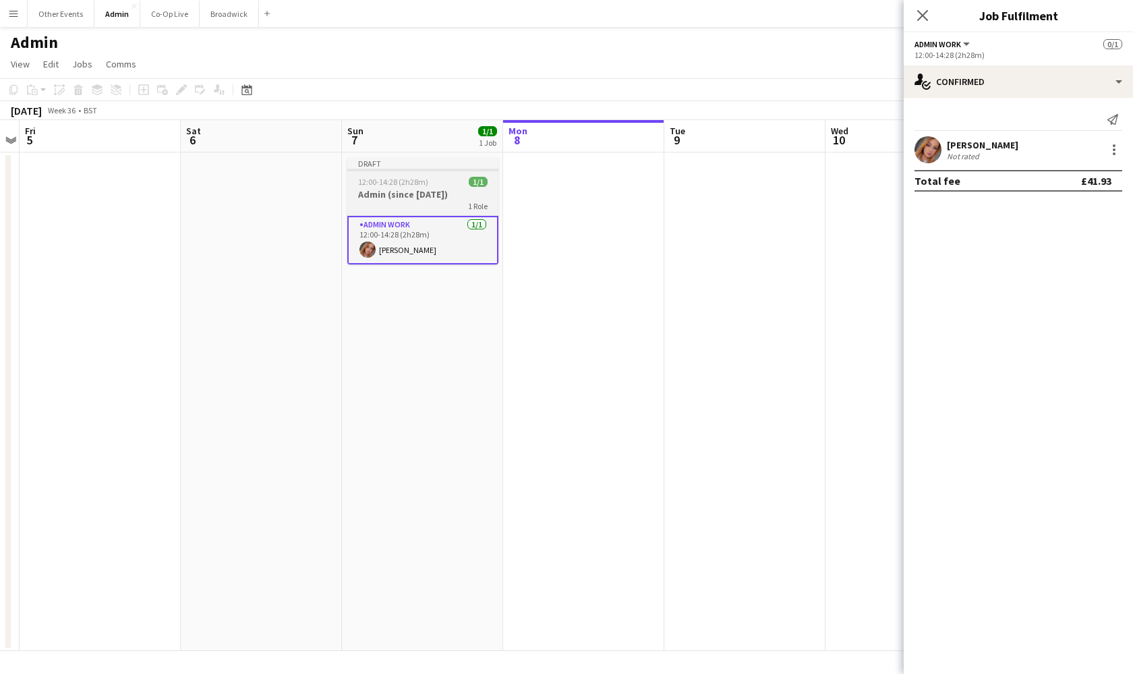
click at [434, 202] on div "1 Role" at bounding box center [422, 205] width 151 height 11
click at [181, 88] on icon "Edit" at bounding box center [181, 89] width 11 height 11
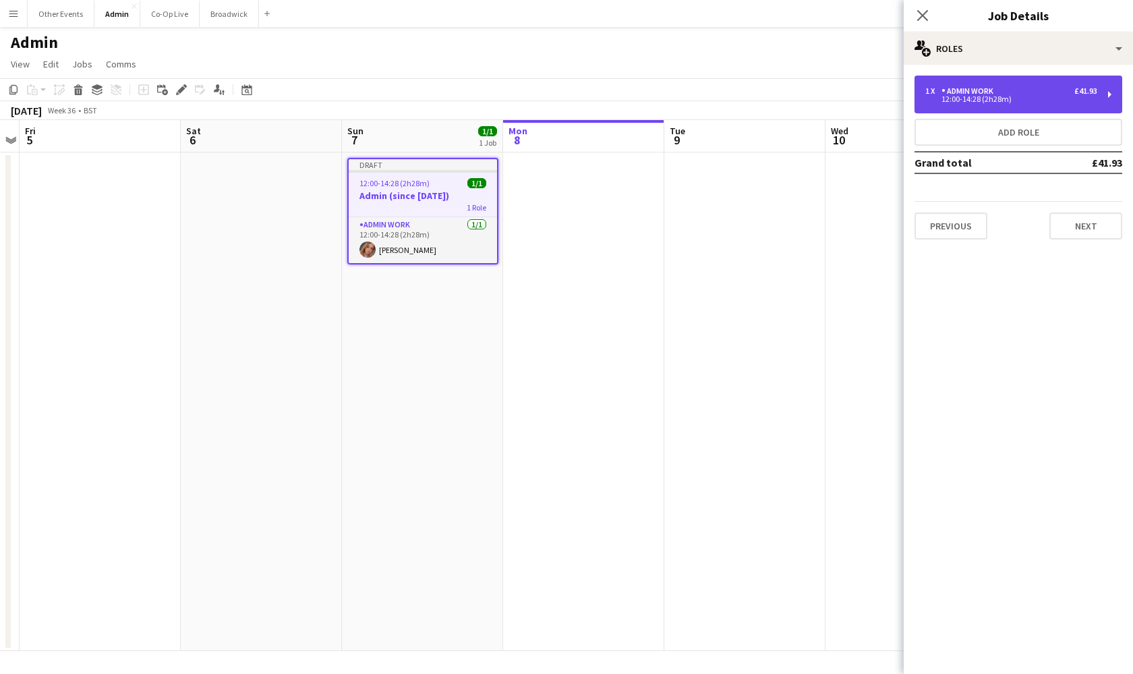
click at [1042, 98] on div "12:00-14:28 (2h28m)" at bounding box center [1011, 99] width 172 height 7
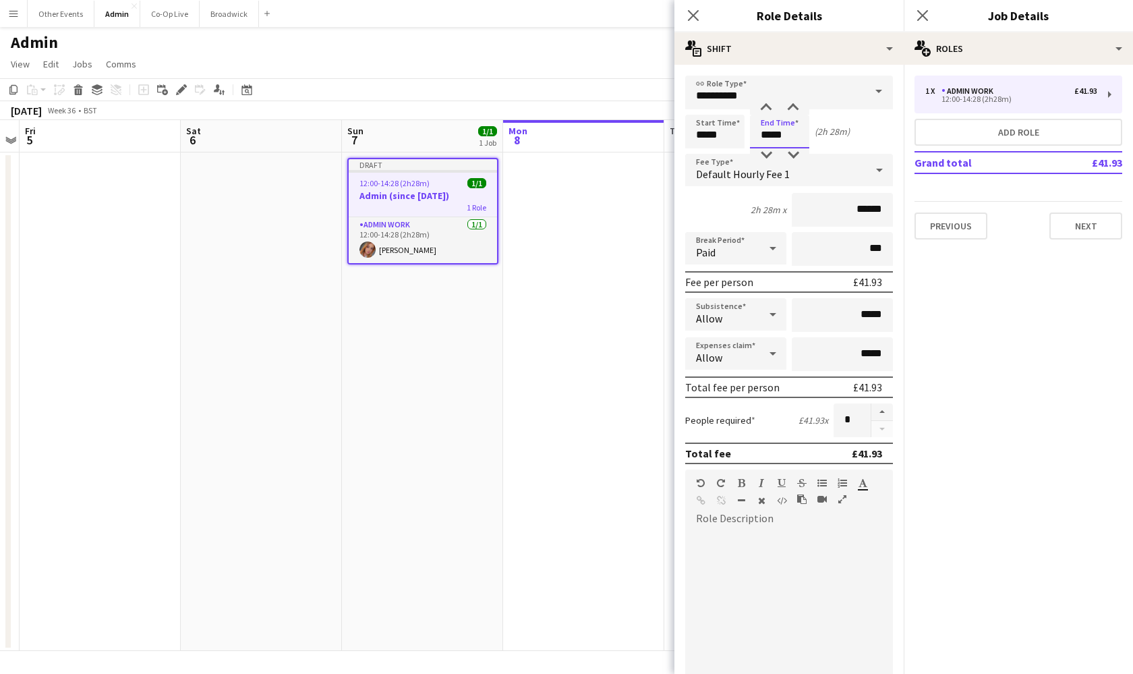
drag, startPoint x: 789, startPoint y: 133, endPoint x: 751, endPoint y: 133, distance: 38.4
click at [751, 133] on input "*****" at bounding box center [779, 132] width 59 height 34
type input "*****"
click at [571, 332] on app-date-cell at bounding box center [583, 401] width 161 height 498
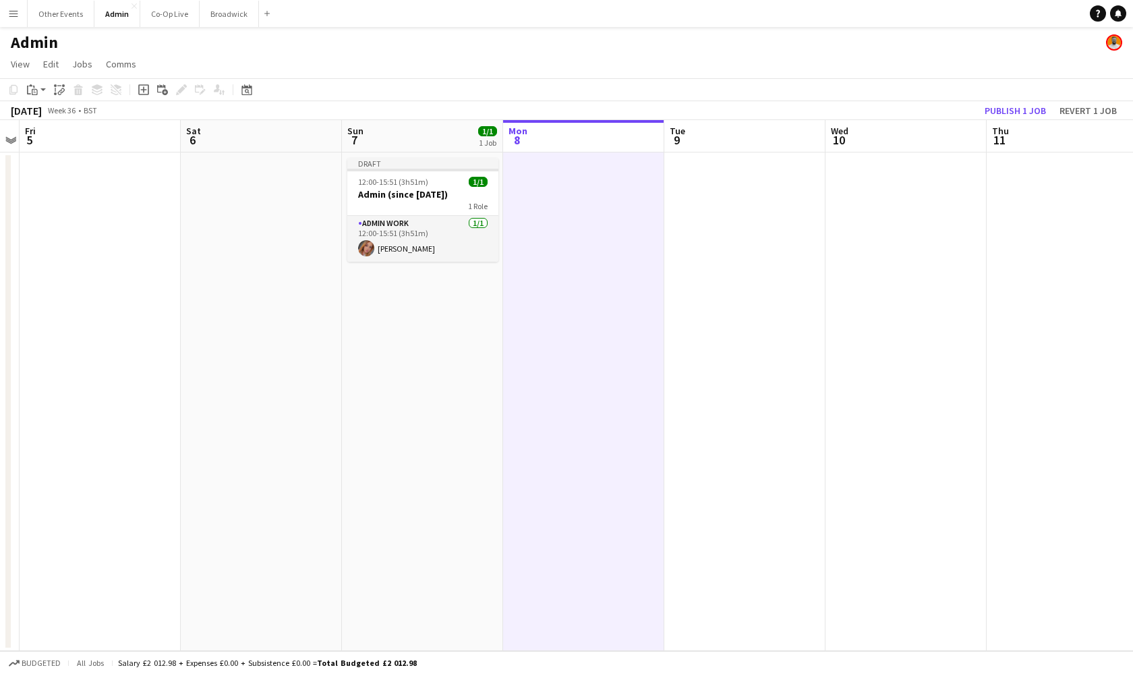
click at [1007, 108] on button "Publish 1 job" at bounding box center [1015, 111] width 72 height 18
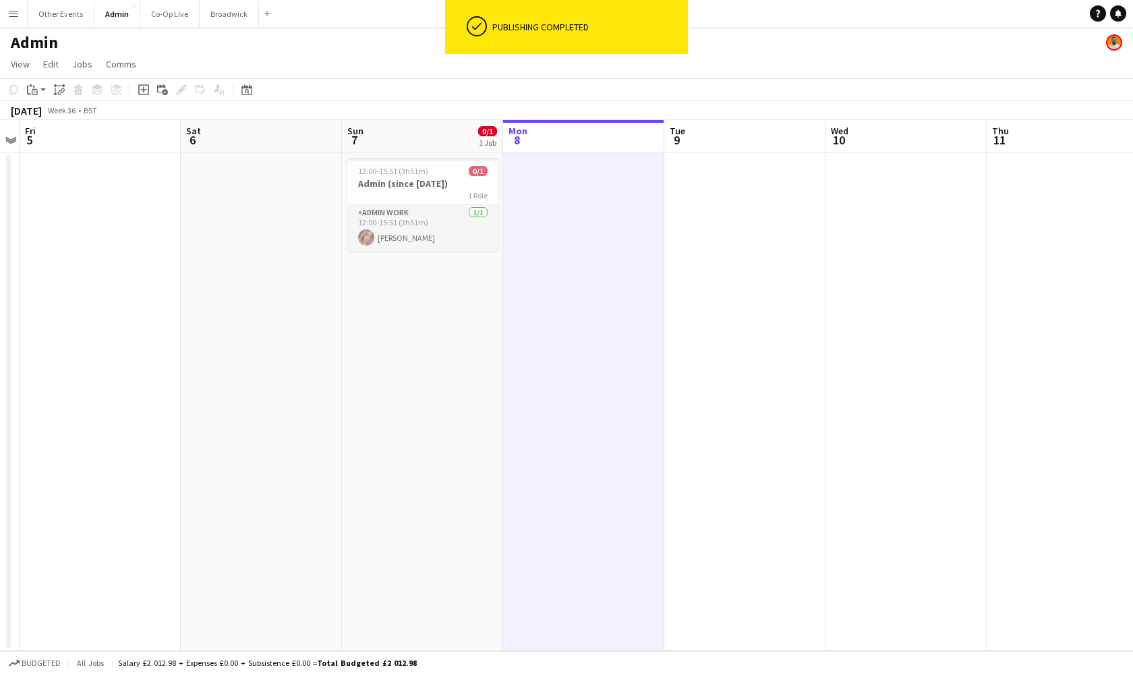
click at [9, 19] on button "Menu" at bounding box center [13, 13] width 27 height 27
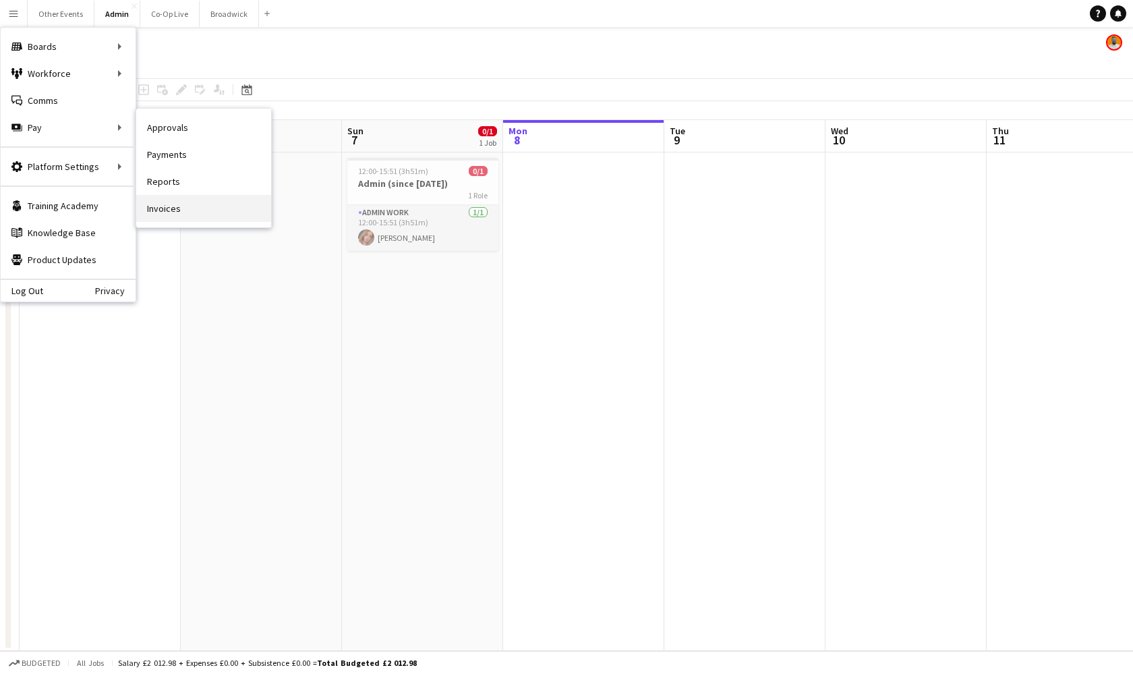
click at [198, 202] on link "Invoices" at bounding box center [203, 208] width 135 height 27
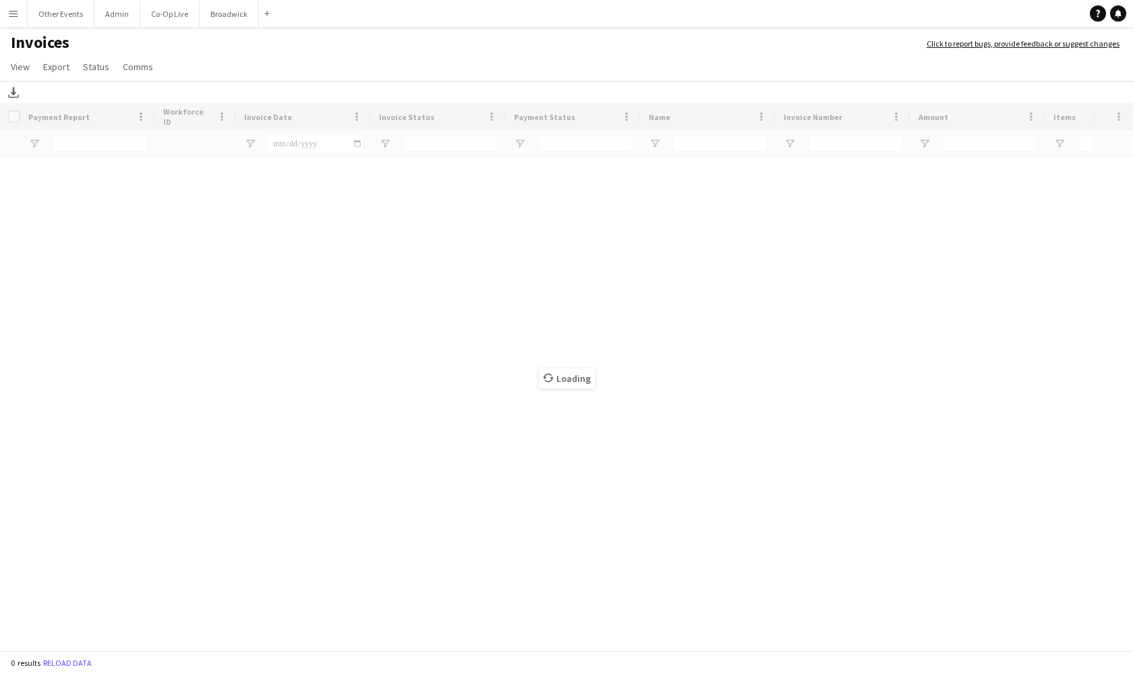
click at [18, 24] on button "Menu" at bounding box center [13, 13] width 27 height 27
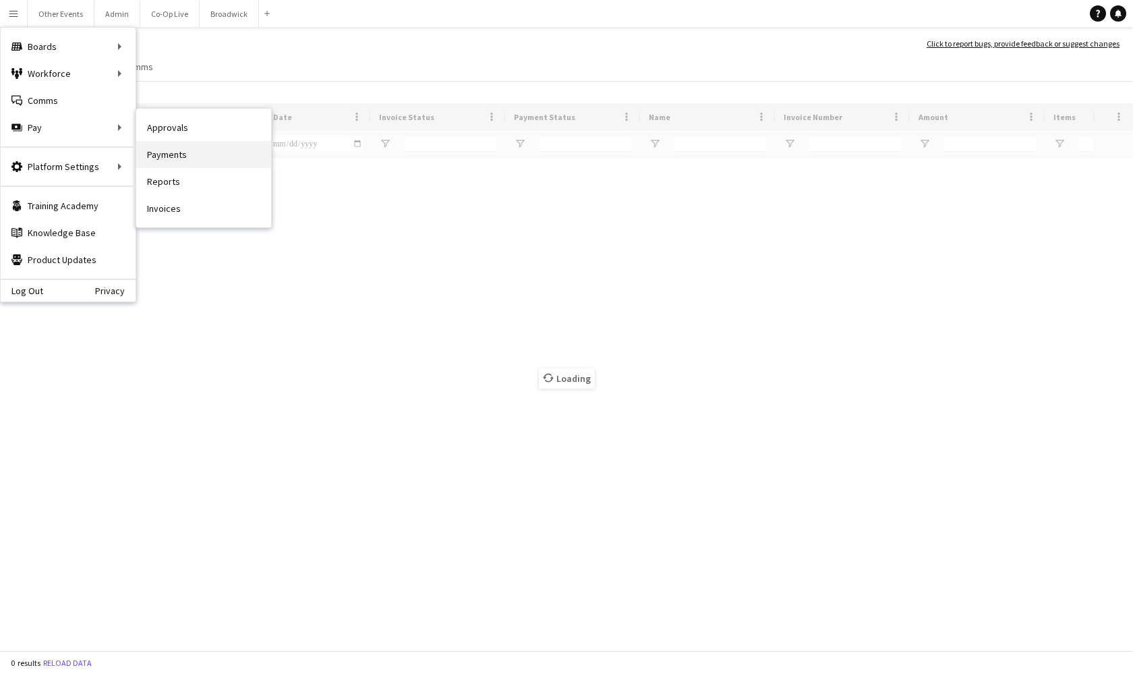
click at [210, 155] on link "Payments" at bounding box center [203, 154] width 135 height 27
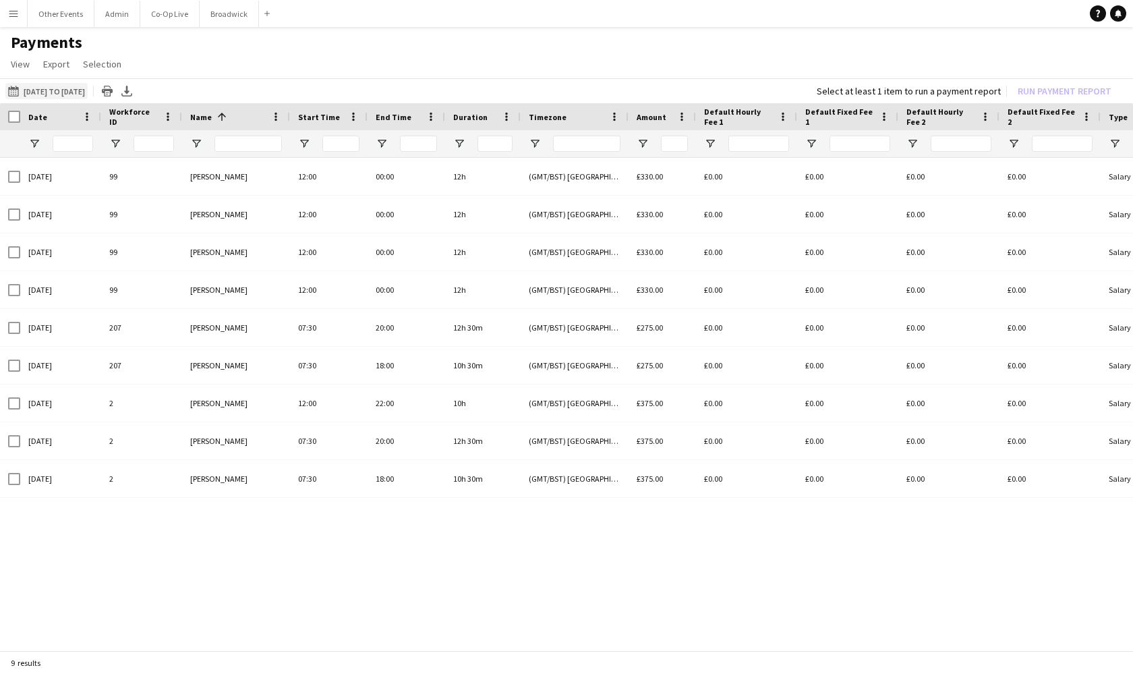
click at [76, 88] on button "[DATE] to [DATE] [DATE] to [DATE]" at bounding box center [46, 91] width 82 height 16
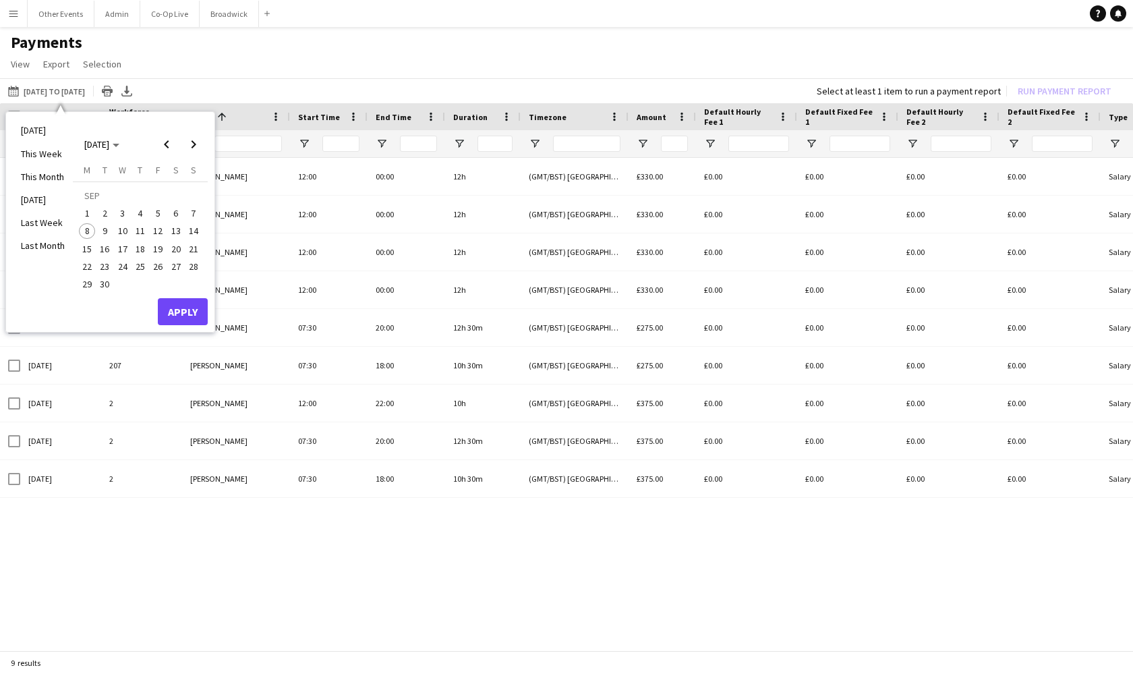
click at [90, 218] on span "1" at bounding box center [87, 213] width 16 height 16
click at [195, 216] on span "7" at bounding box center [193, 213] width 16 height 16
click at [194, 310] on button "Apply" at bounding box center [183, 311] width 50 height 27
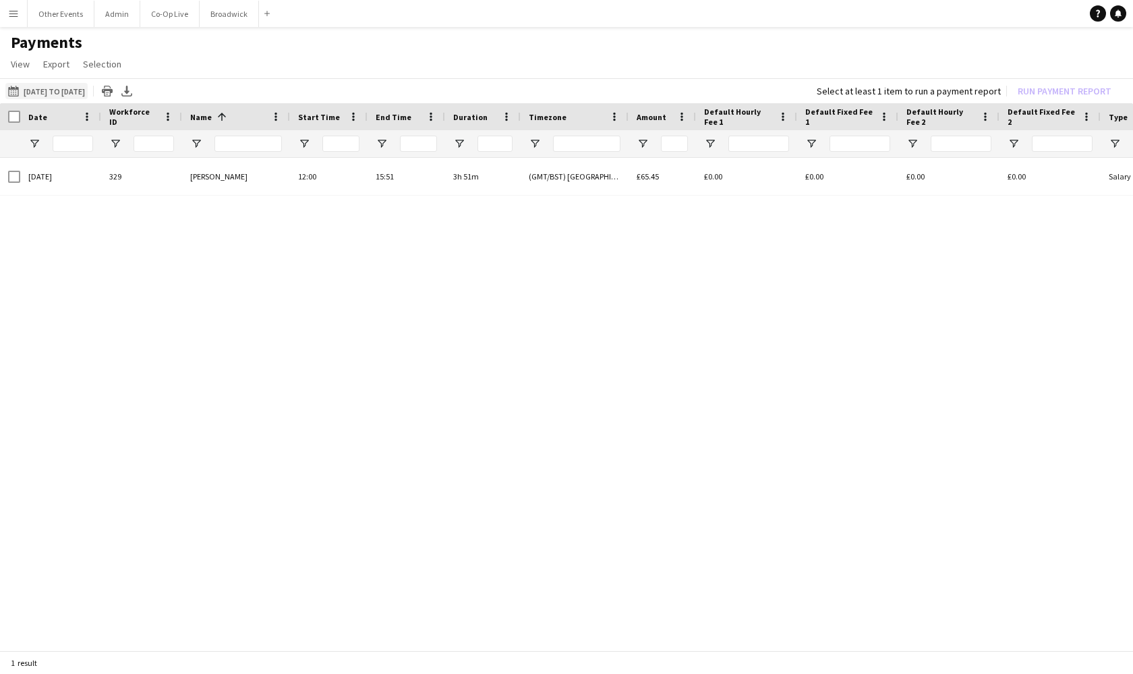
click at [35, 87] on button "[DATE] to [DATE] [DATE] to [DATE]" at bounding box center [46, 91] width 82 height 16
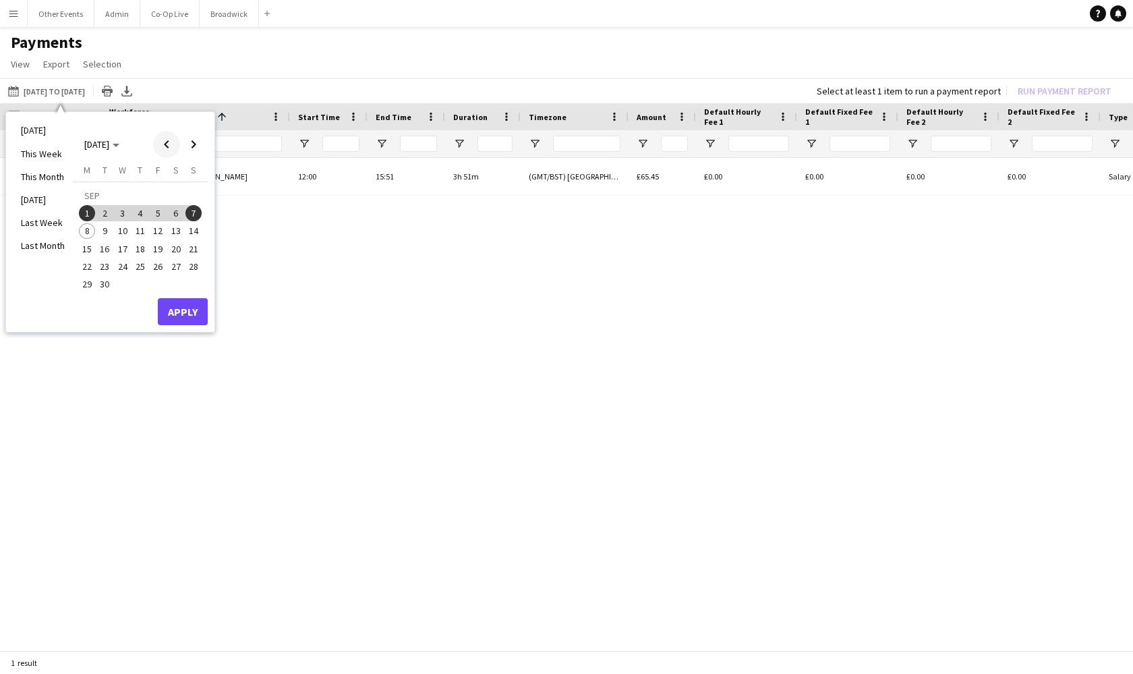
click at [172, 144] on span "Previous month" at bounding box center [166, 144] width 27 height 27
click at [86, 264] on span "25" at bounding box center [87, 270] width 16 height 16
click at [191, 268] on span "31" at bounding box center [193, 270] width 16 height 16
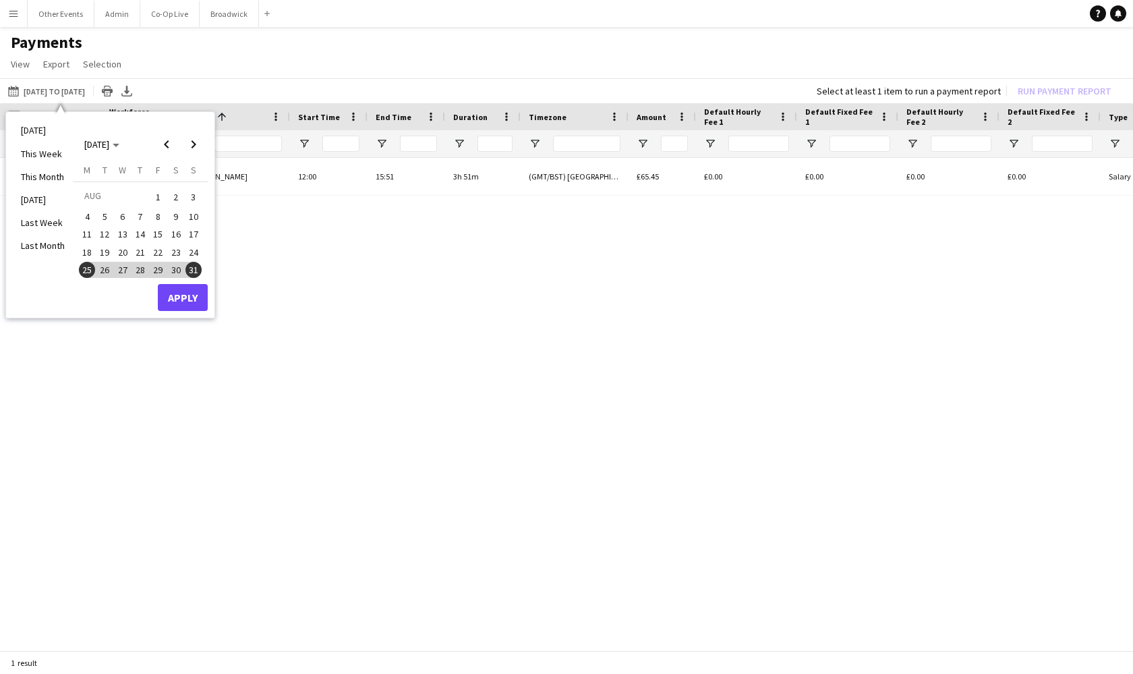
click at [193, 293] on button "Apply" at bounding box center [183, 297] width 50 height 27
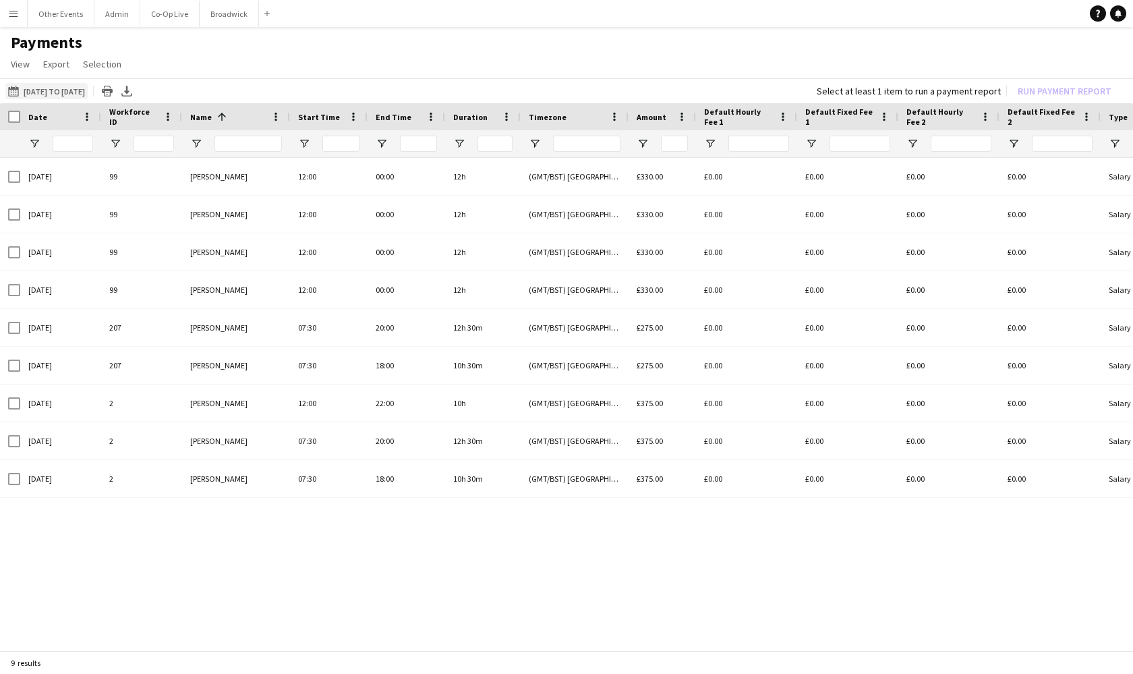
click at [88, 87] on button "[DATE] to [DATE] [DATE] to [DATE]" at bounding box center [46, 91] width 82 height 16
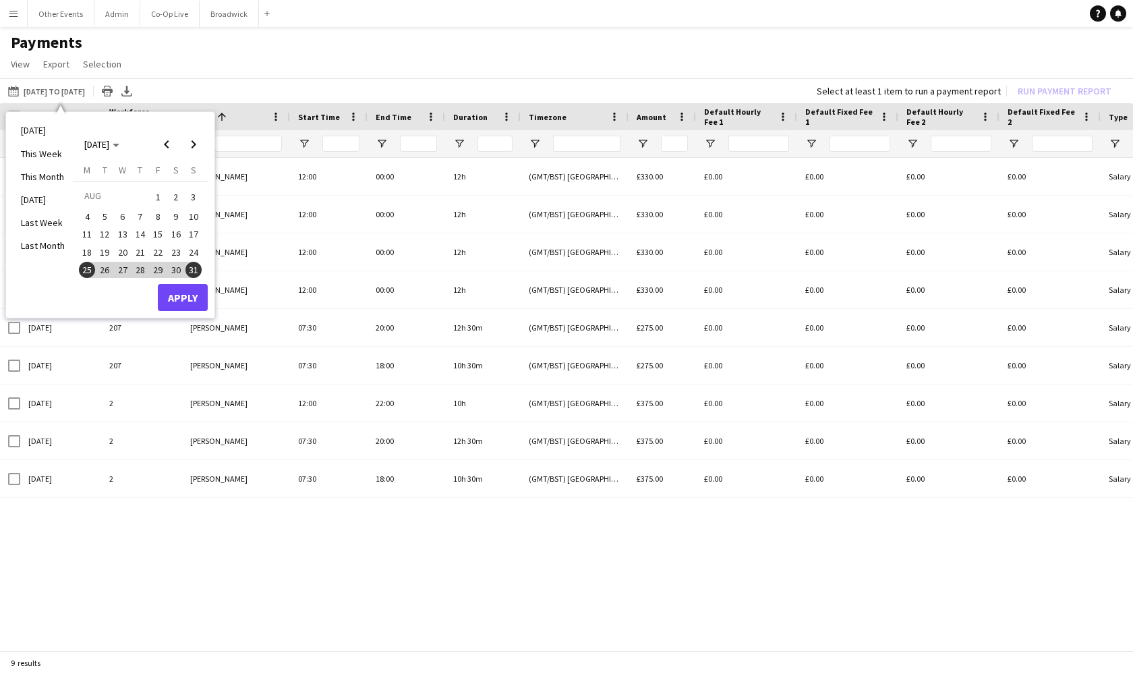
click at [92, 244] on button "18" at bounding box center [87, 253] width 18 height 18
click at [198, 246] on span "24" at bounding box center [193, 252] width 16 height 16
click at [190, 299] on button "Apply" at bounding box center [183, 297] width 50 height 27
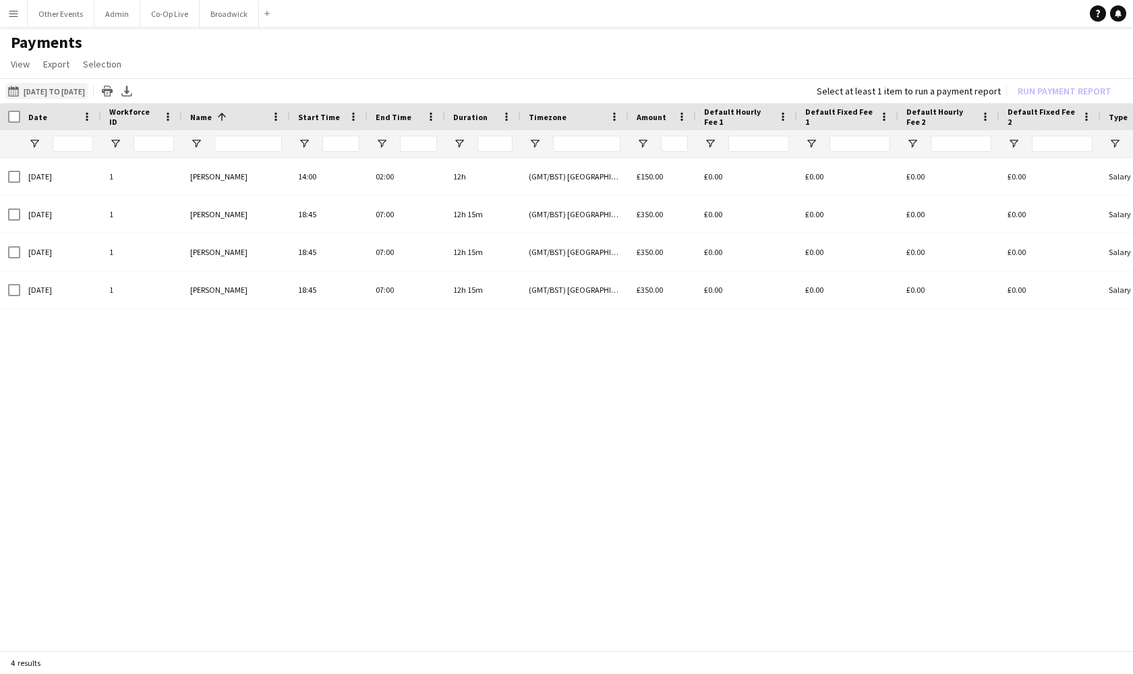
click at [39, 94] on button "[DATE] to [DATE] [DATE] to [DATE]" at bounding box center [46, 91] width 82 height 16
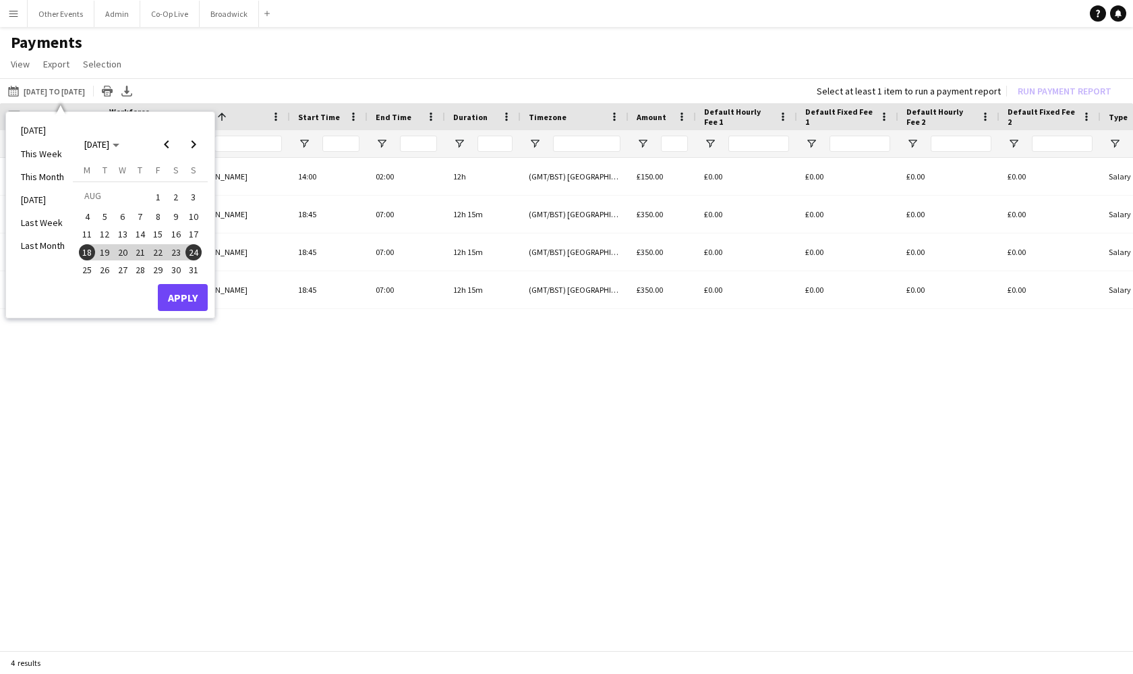
click at [91, 263] on span "25" at bounding box center [87, 270] width 16 height 16
click at [197, 145] on span "Next month" at bounding box center [193, 144] width 27 height 27
click at [196, 219] on span "7" at bounding box center [193, 213] width 16 height 16
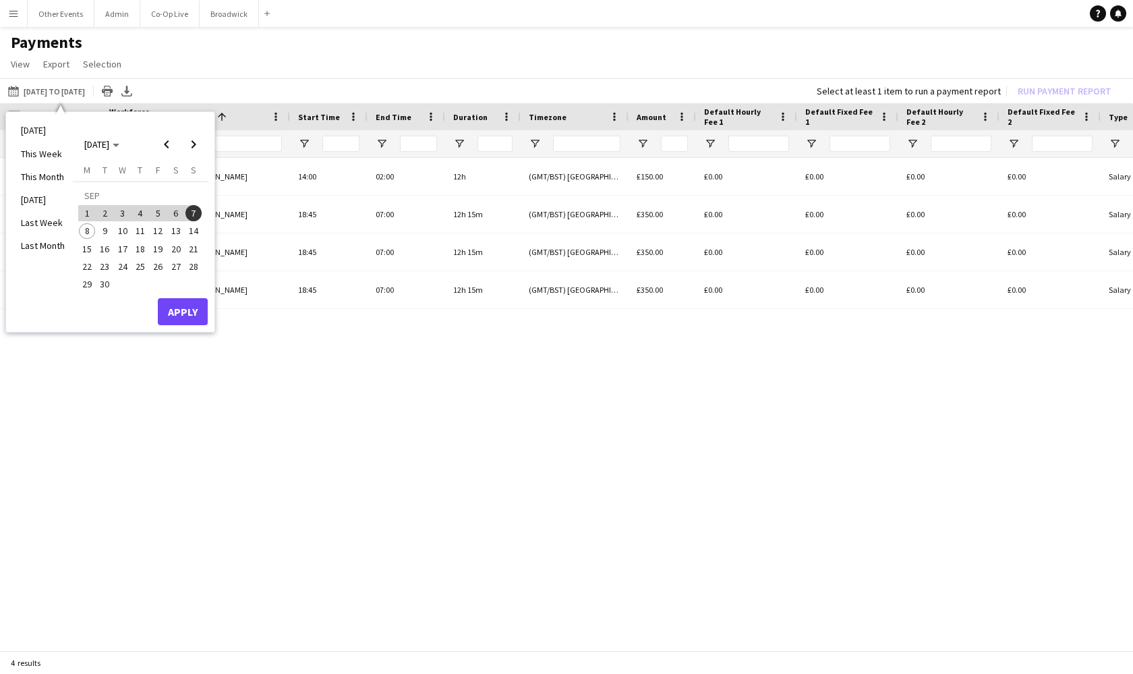
click at [192, 316] on button "Apply" at bounding box center [183, 311] width 50 height 27
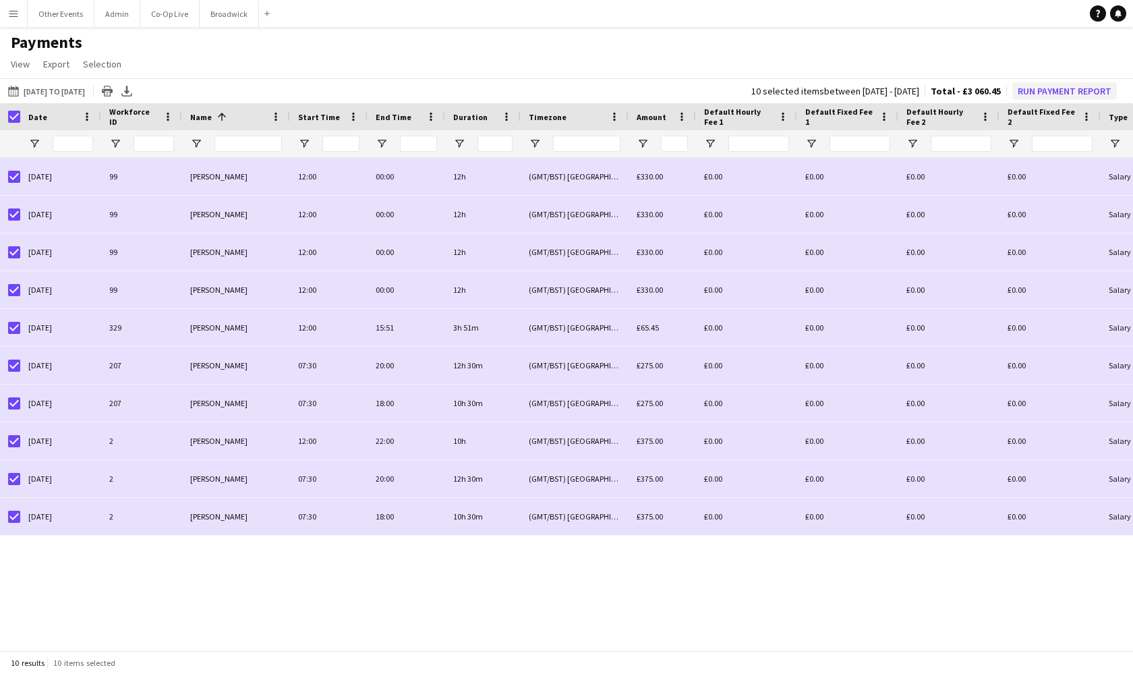
click at [1031, 89] on button "Run Payment Report" at bounding box center [1064, 91] width 105 height 18
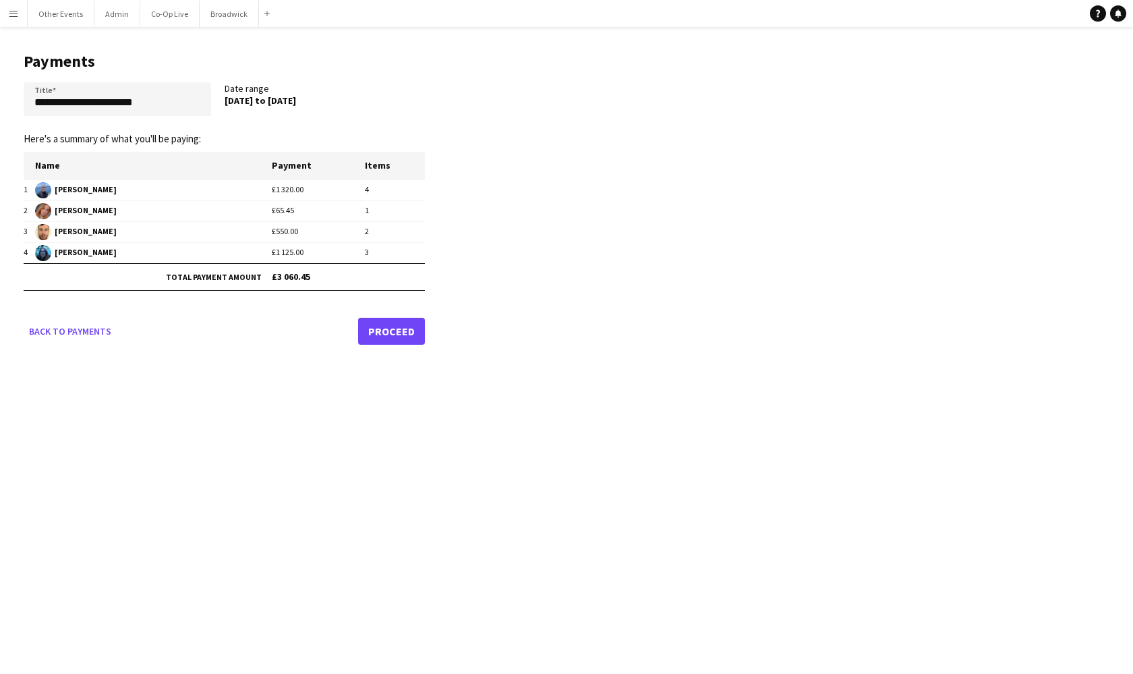
drag, startPoint x: 225, startPoint y: 101, endPoint x: 339, endPoint y: 103, distance: 114.7
click at [339, 103] on div "[DATE] to [DATE]" at bounding box center [319, 100] width 188 height 12
copy div "[DATE] to [DATE]"
click at [150, 105] on input "**********" at bounding box center [118, 99] width 188 height 34
drag, startPoint x: 173, startPoint y: 105, endPoint x: 31, endPoint y: 100, distance: 141.7
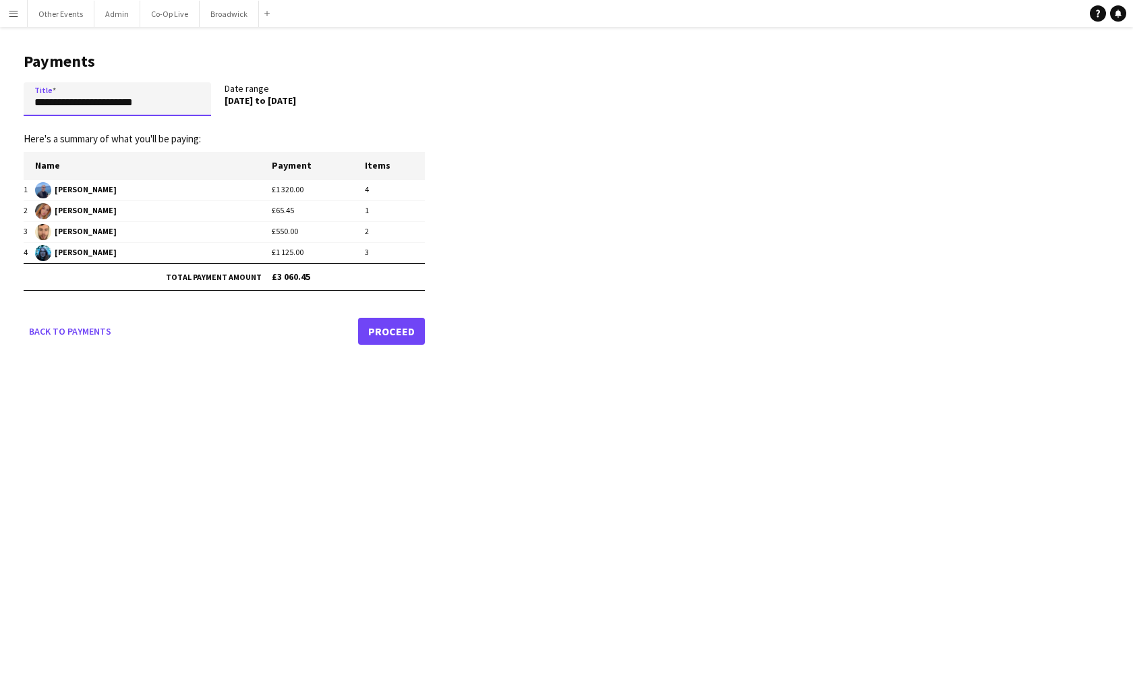
click at [31, 100] on input "**********" at bounding box center [118, 99] width 188 height 34
paste input "*"
type input "**********"
click at [393, 335] on link "Proceed" at bounding box center [391, 331] width 67 height 27
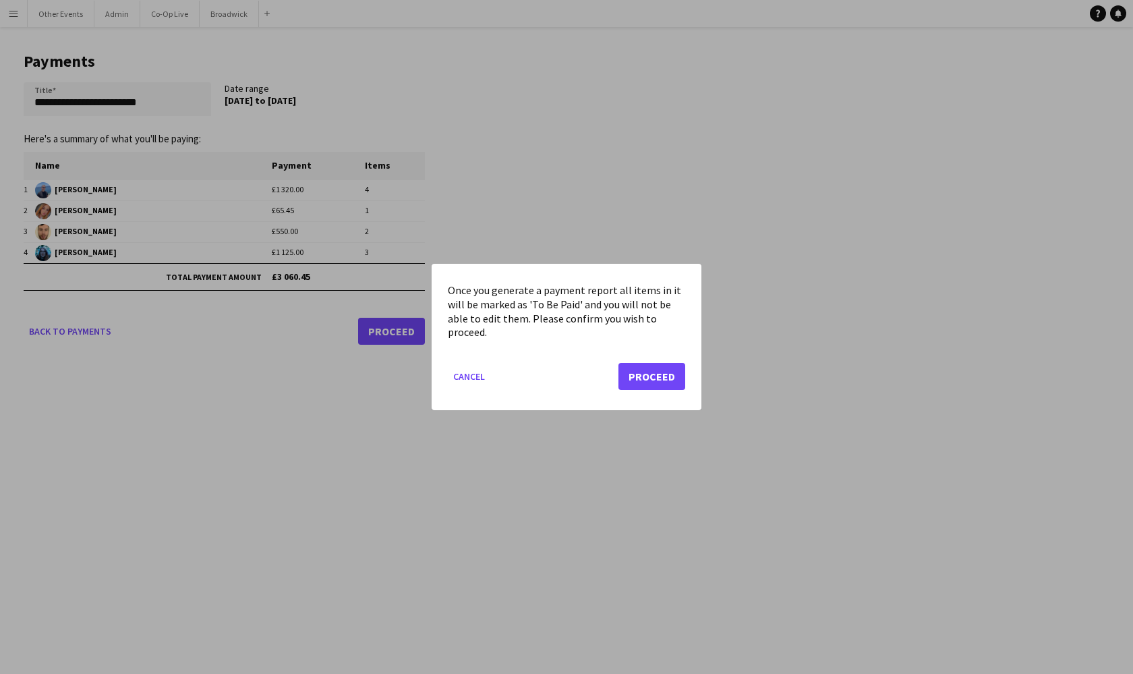
click at [662, 378] on button "Proceed" at bounding box center [652, 376] width 67 height 27
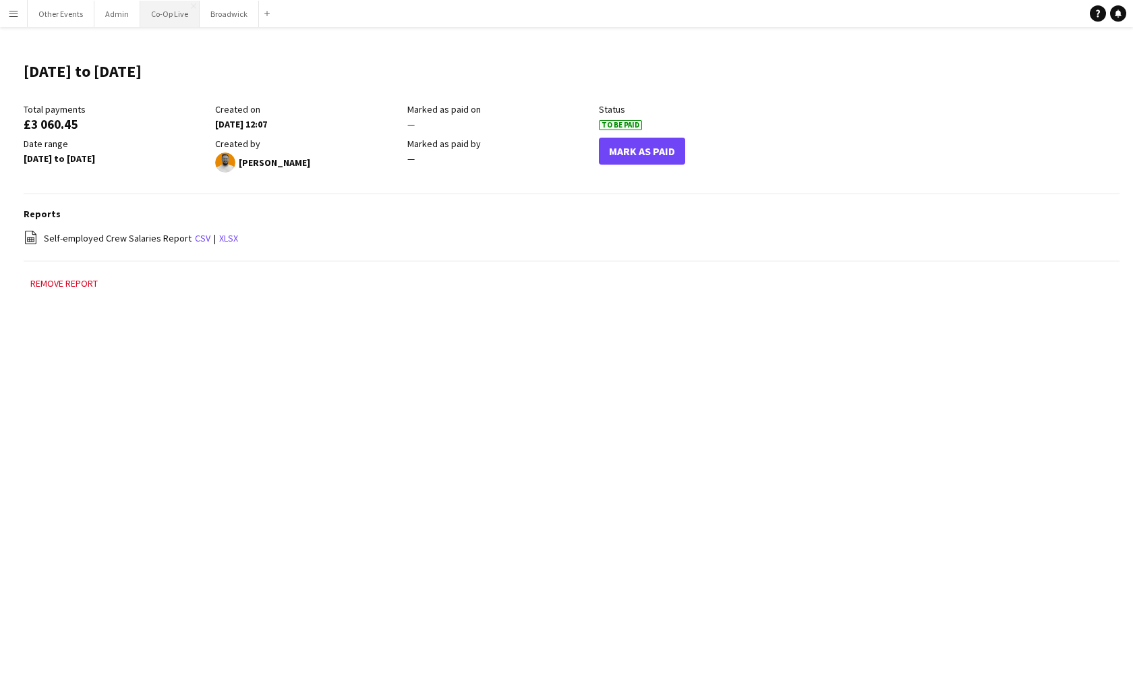
click at [173, 15] on button "Co-Op Live Close" at bounding box center [169, 14] width 59 height 26
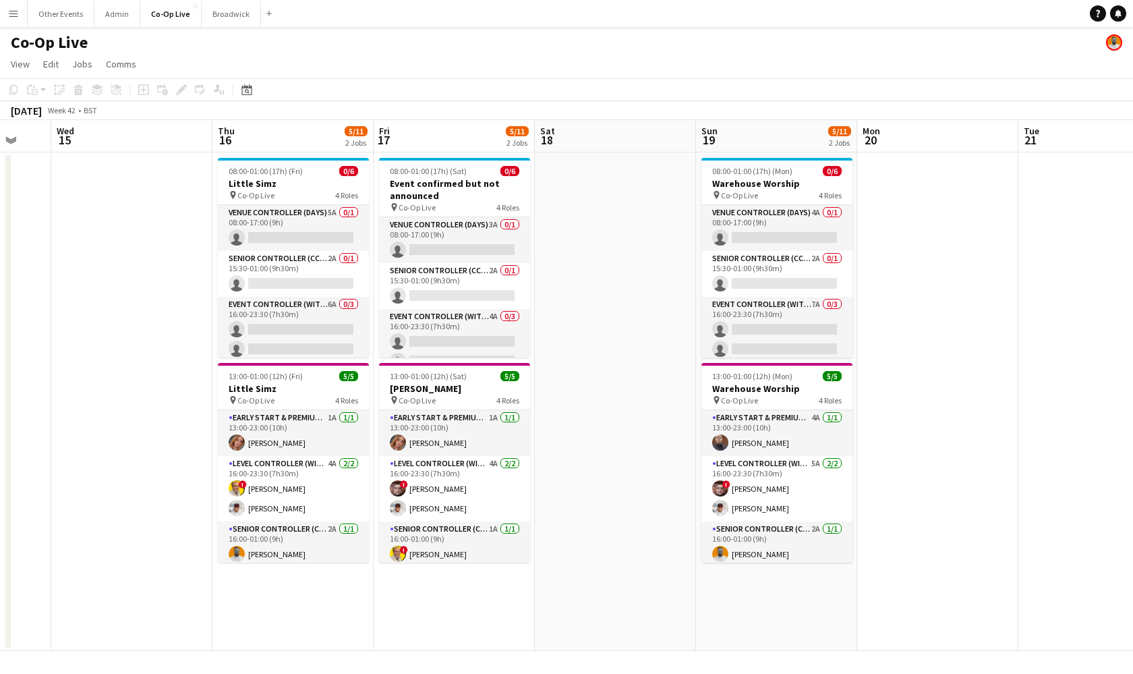
scroll to position [0, 416]
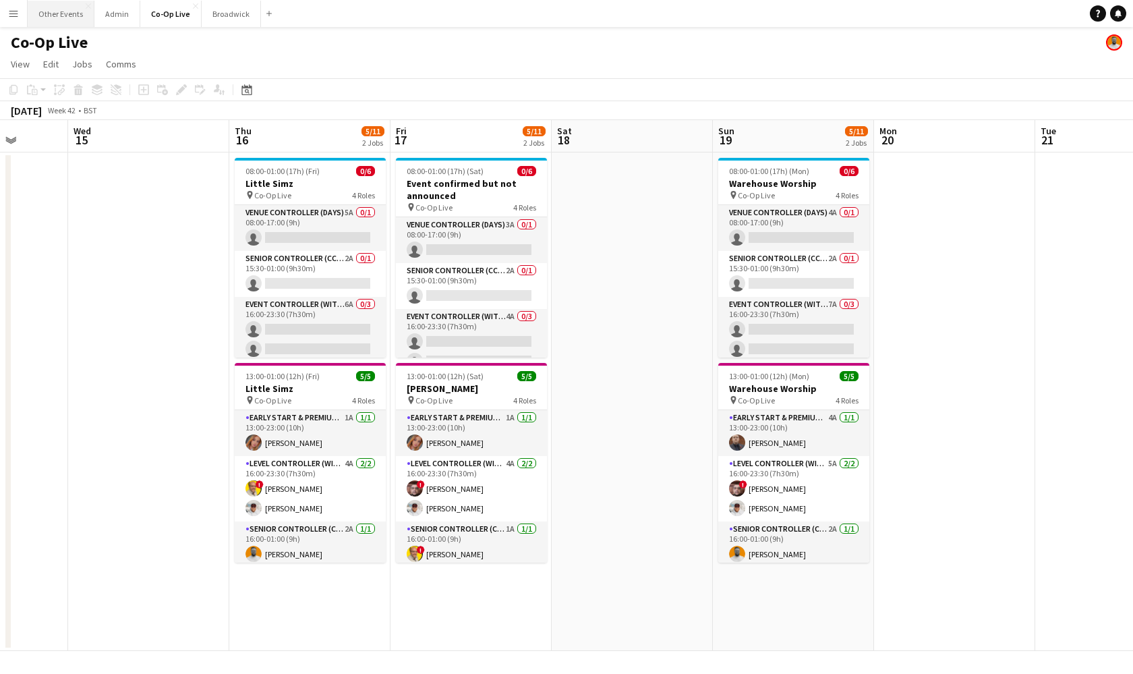
click at [72, 15] on button "Other Events Close" at bounding box center [61, 14] width 67 height 26
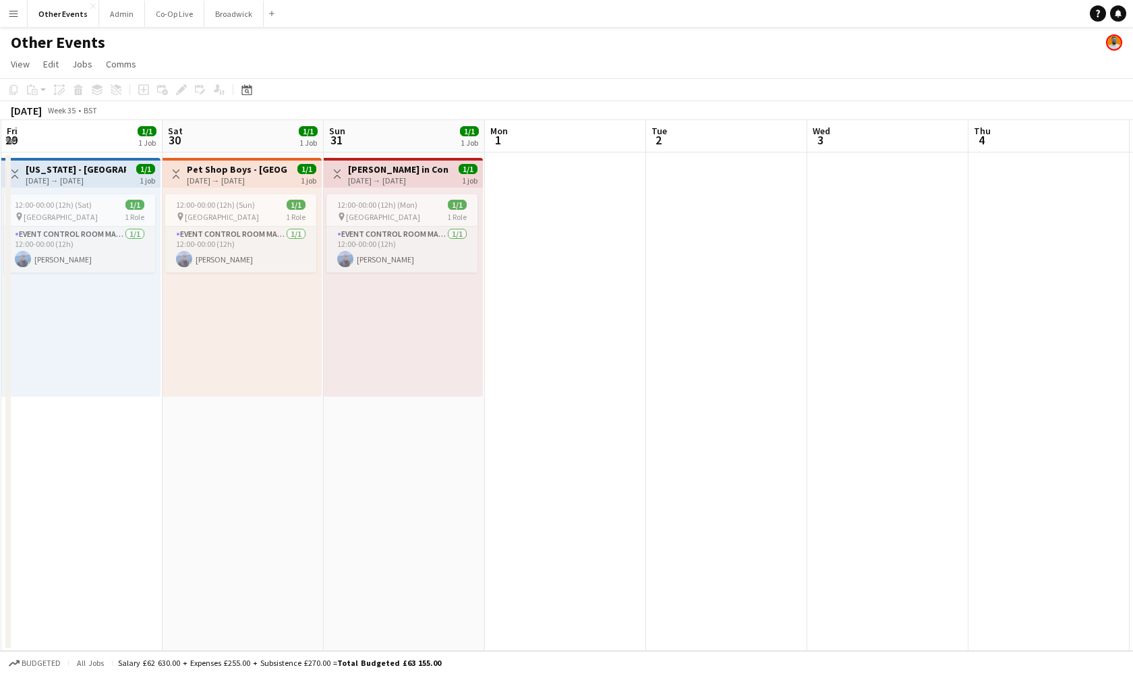
scroll to position [0, 382]
